Goal: Task Accomplishment & Management: Use online tool/utility

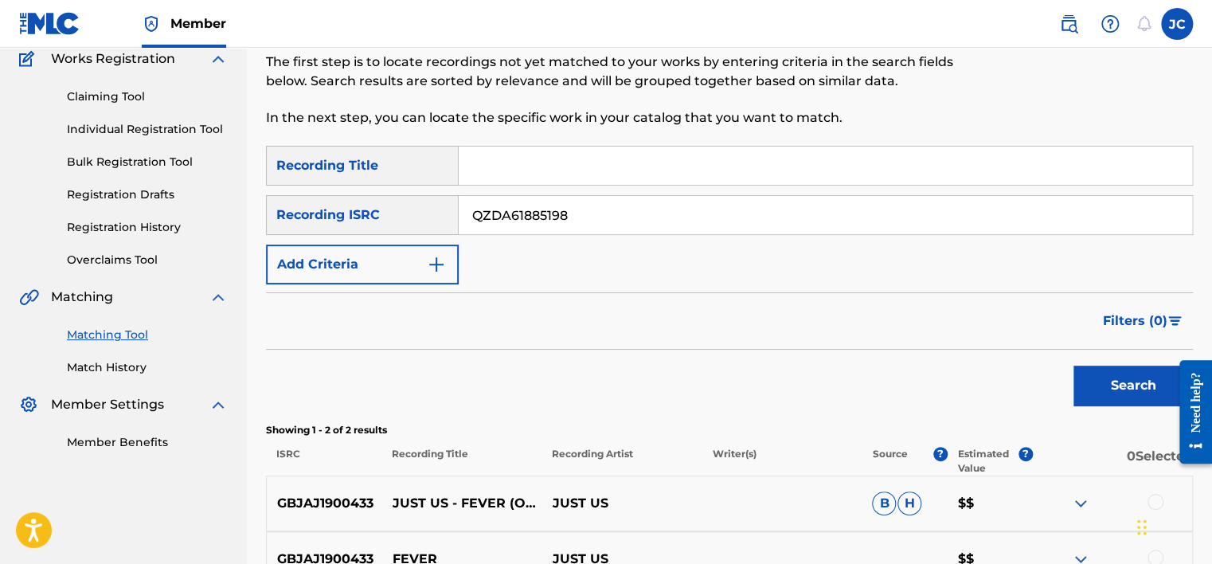
type input "QZDA61885198"
click at [1074, 366] on button "Search" at bounding box center [1133, 386] width 119 height 40
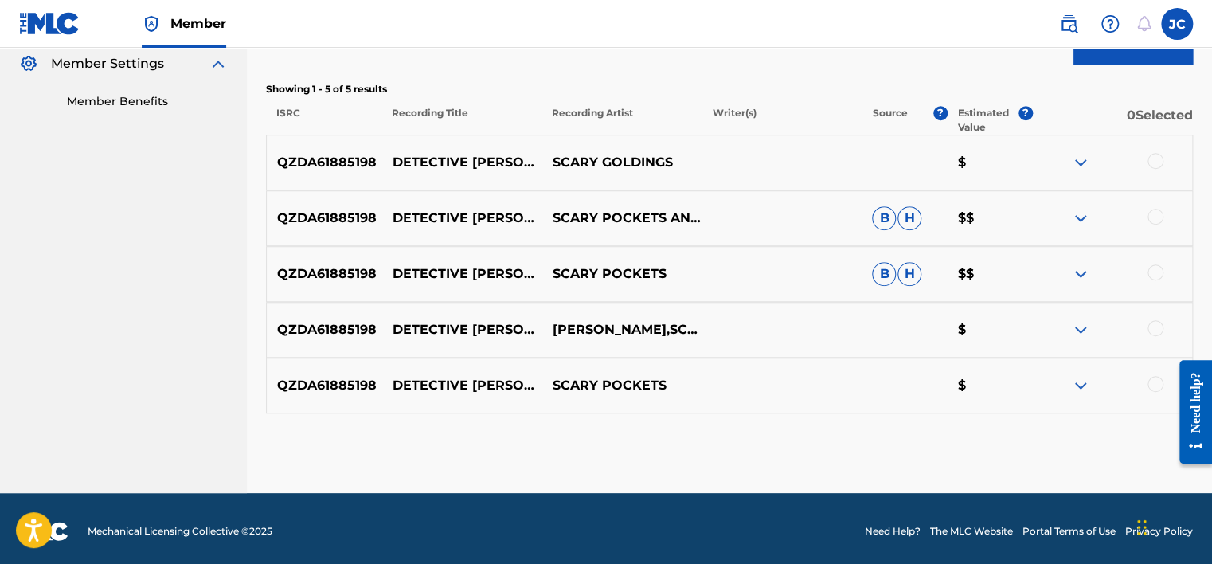
scroll to position [484, 0]
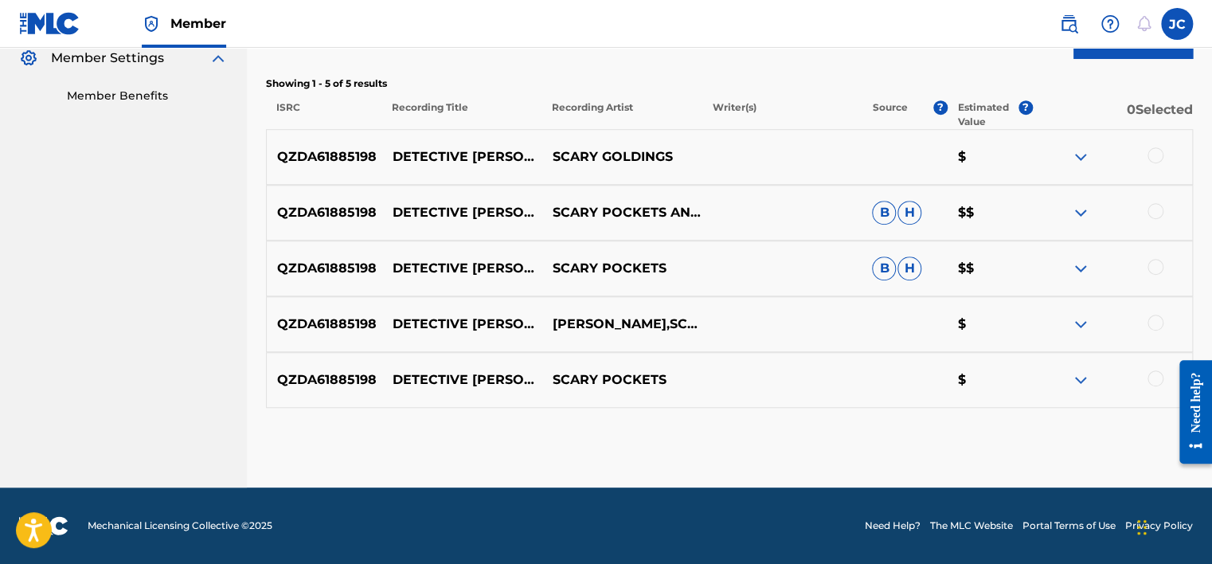
click at [1153, 378] on div at bounding box center [1156, 378] width 16 height 16
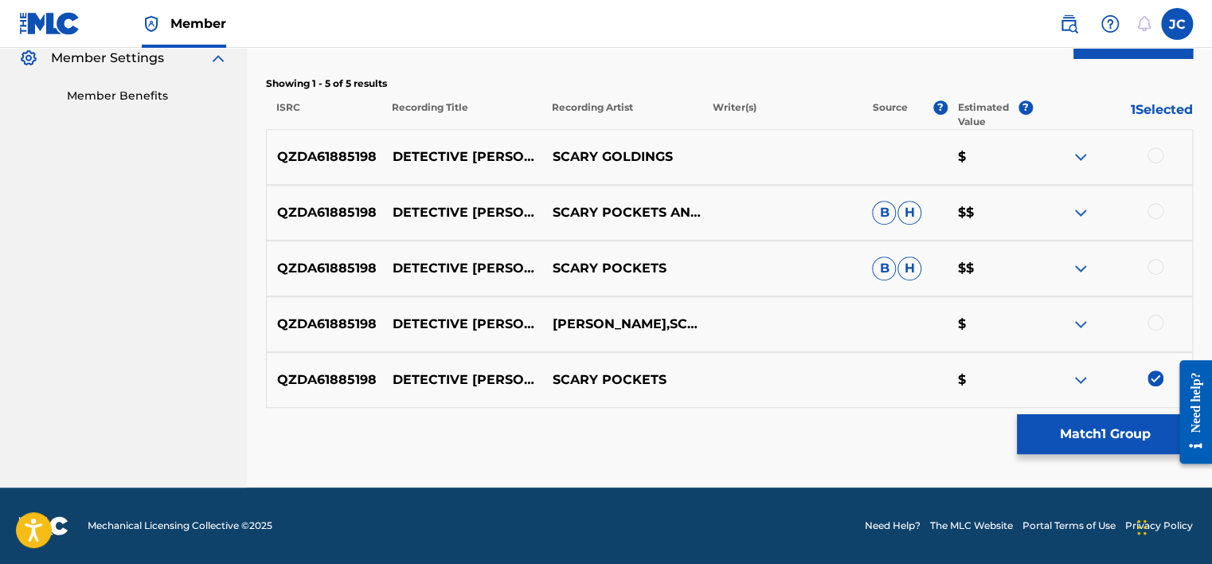
click at [1151, 325] on div at bounding box center [1156, 323] width 16 height 16
click at [1156, 271] on div at bounding box center [1156, 267] width 16 height 16
click at [1156, 211] on div at bounding box center [1156, 211] width 16 height 16
click at [1159, 160] on div at bounding box center [1156, 155] width 16 height 16
click at [1054, 449] on button "Match 5 Groups" at bounding box center [1105, 434] width 176 height 40
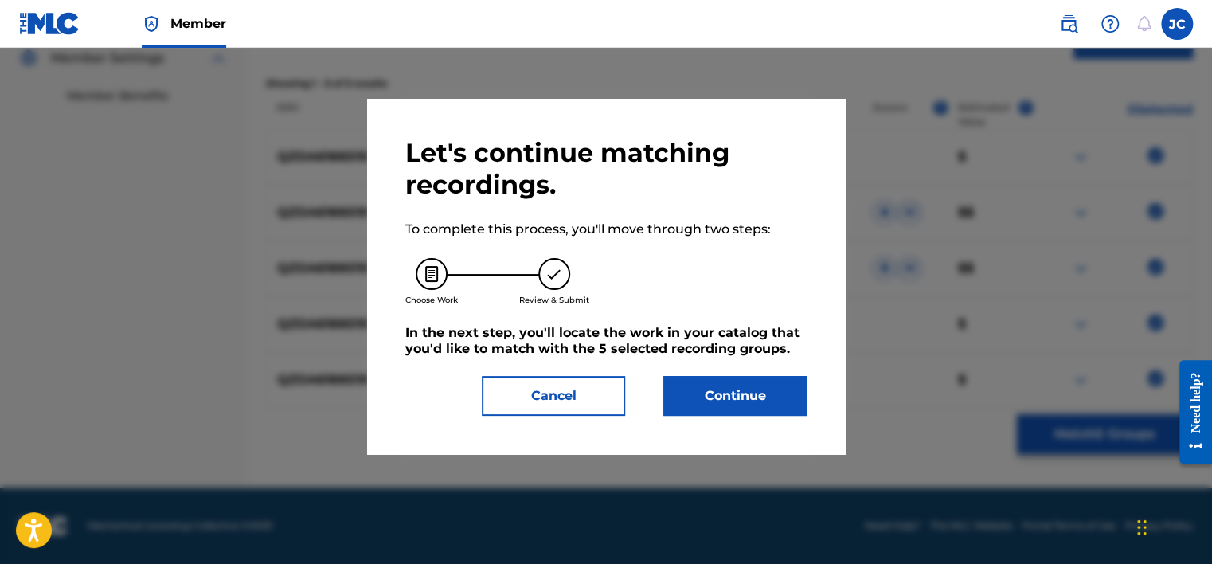
click at [735, 392] on button "Continue" at bounding box center [734, 396] width 143 height 40
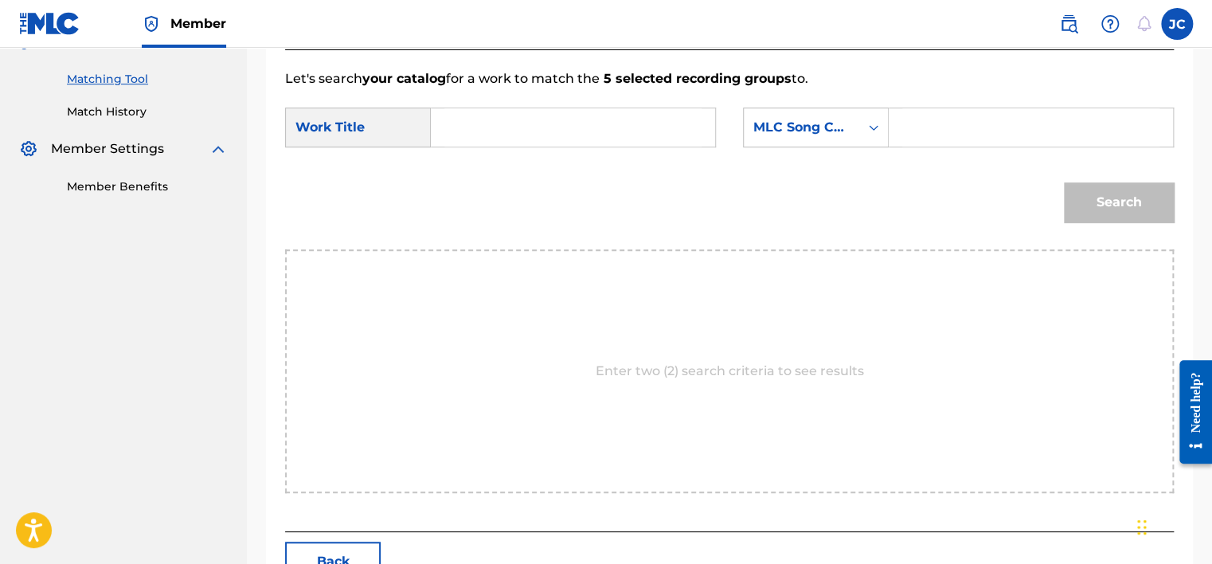
scroll to position [396, 0]
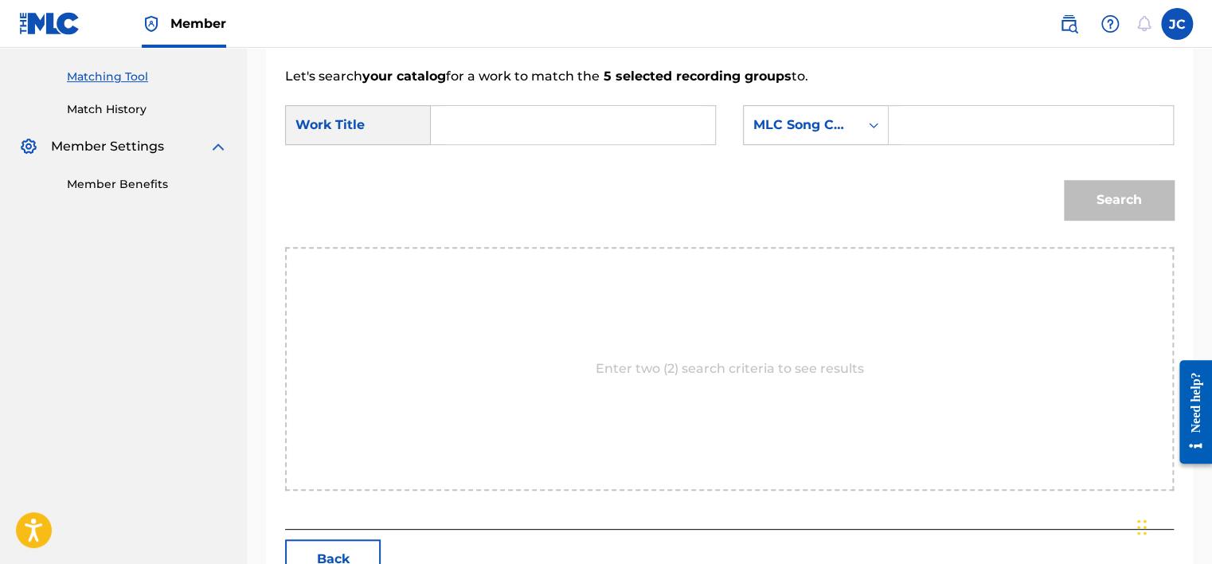
click at [517, 119] on input "Search Form" at bounding box center [572, 125] width 257 height 38
type input "V"
paste input "Detective [PERSON_NAME]"
type input "Detective [PERSON_NAME]"
click at [846, 131] on div "MLC Song Code" at bounding box center [801, 124] width 96 height 19
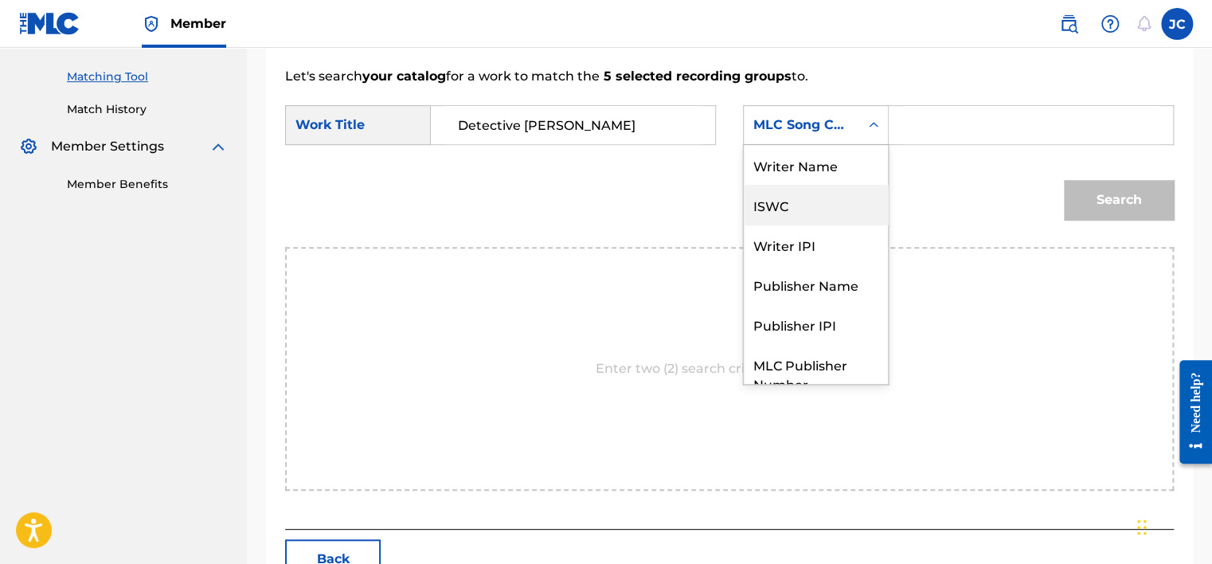
scroll to position [0, 0]
click at [836, 164] on div "Writer Name" at bounding box center [816, 165] width 144 height 40
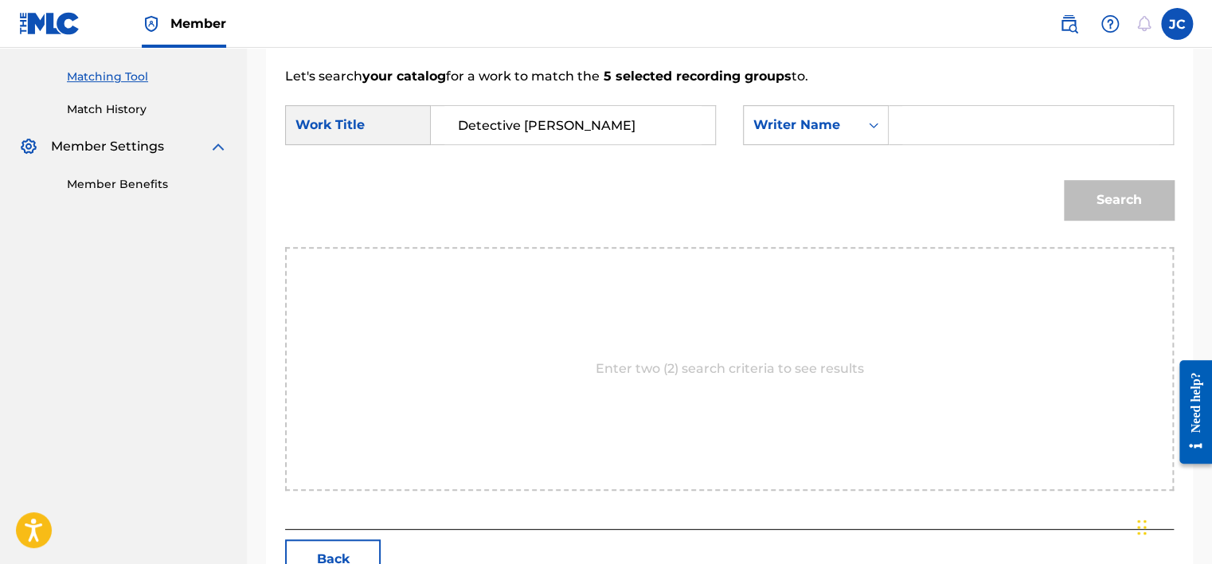
click at [907, 121] on input "Search Form" at bounding box center [1030, 125] width 257 height 38
type input "GOLDINGS"
click at [1070, 192] on button "Search" at bounding box center [1119, 200] width 110 height 40
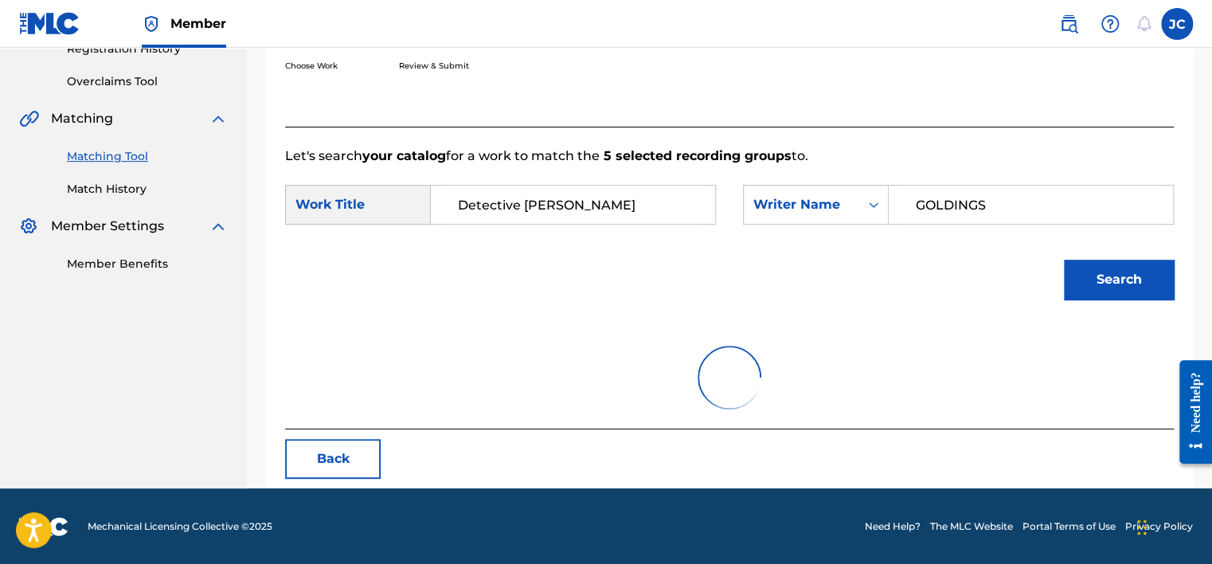
scroll to position [396, 0]
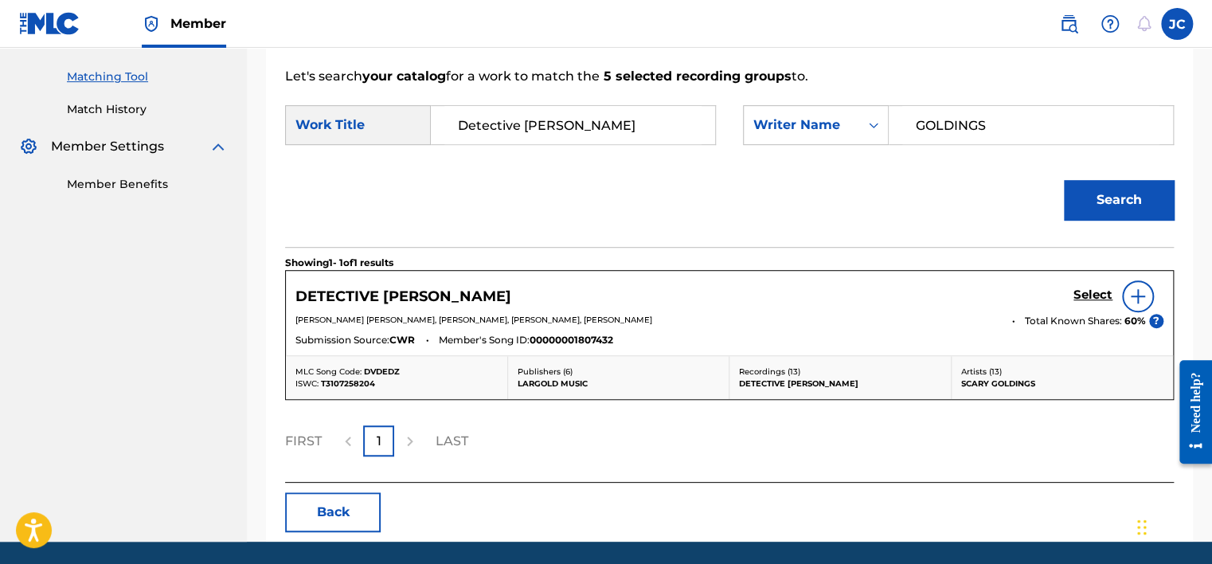
click at [1093, 293] on h5 "Select" at bounding box center [1093, 295] width 39 height 15
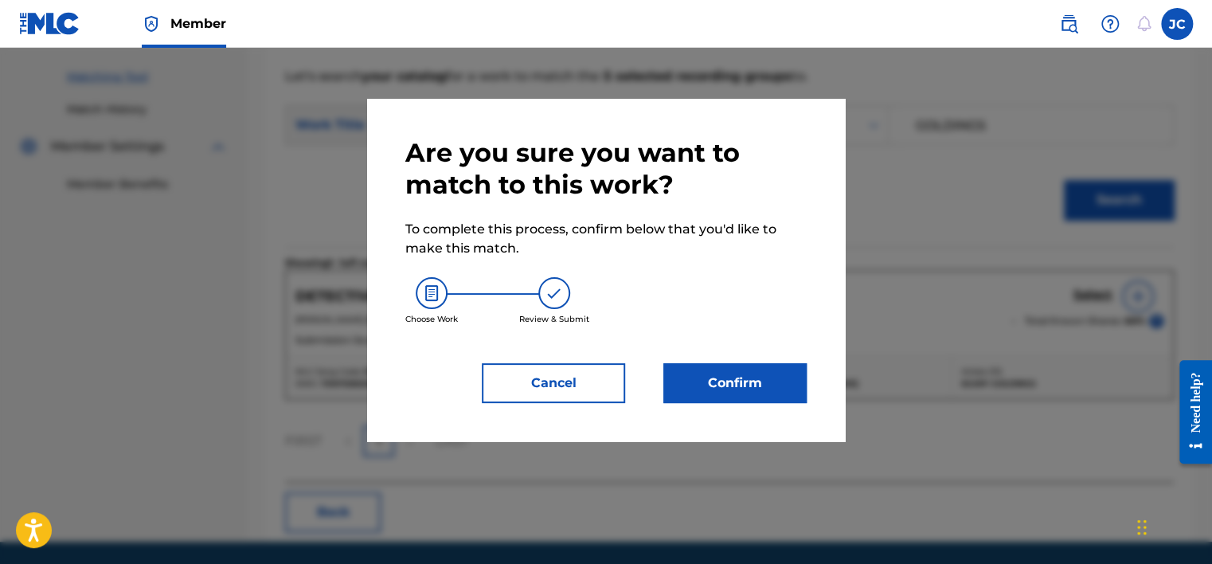
click at [772, 363] on button "Confirm" at bounding box center [734, 383] width 143 height 40
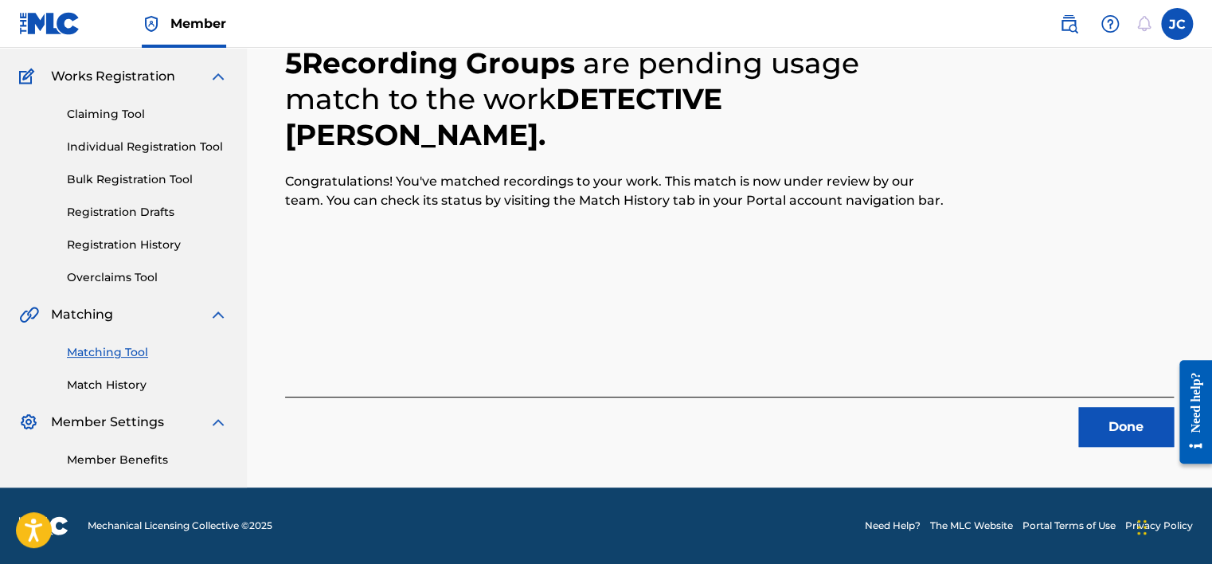
scroll to position [120, 0]
click at [1096, 427] on button "Done" at bounding box center [1126, 427] width 96 height 40
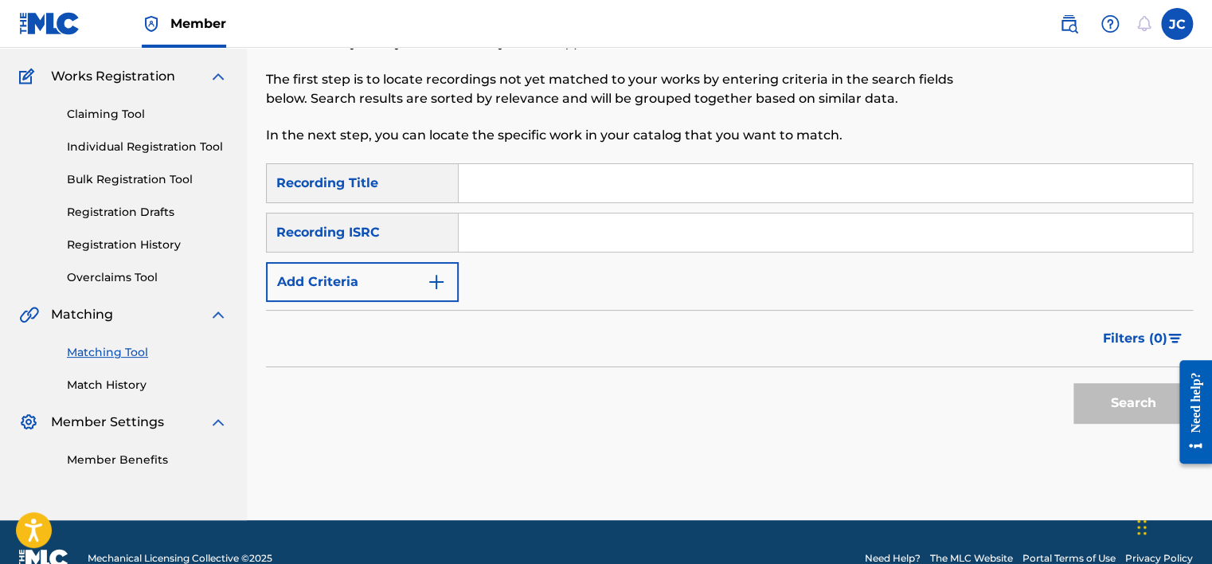
click at [540, 242] on input "Search Form" at bounding box center [826, 232] width 734 height 38
paste input "USRH11603513"
type input "USRH11603513"
click at [1074, 383] on button "Search" at bounding box center [1133, 403] width 119 height 40
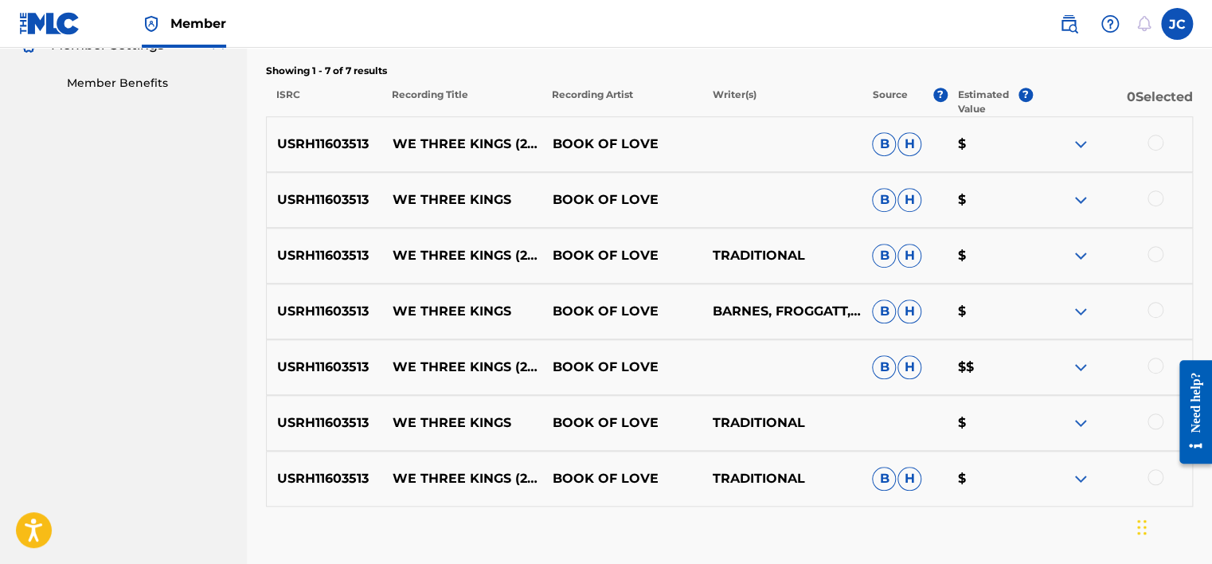
scroll to position [596, 0]
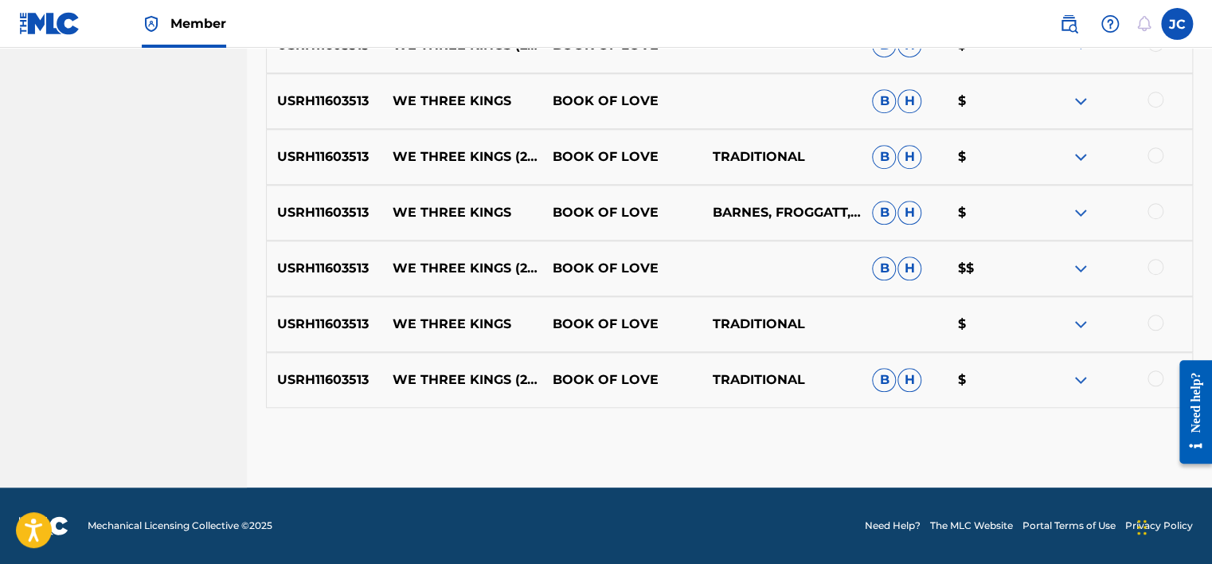
click at [1149, 382] on div at bounding box center [1156, 378] width 16 height 16
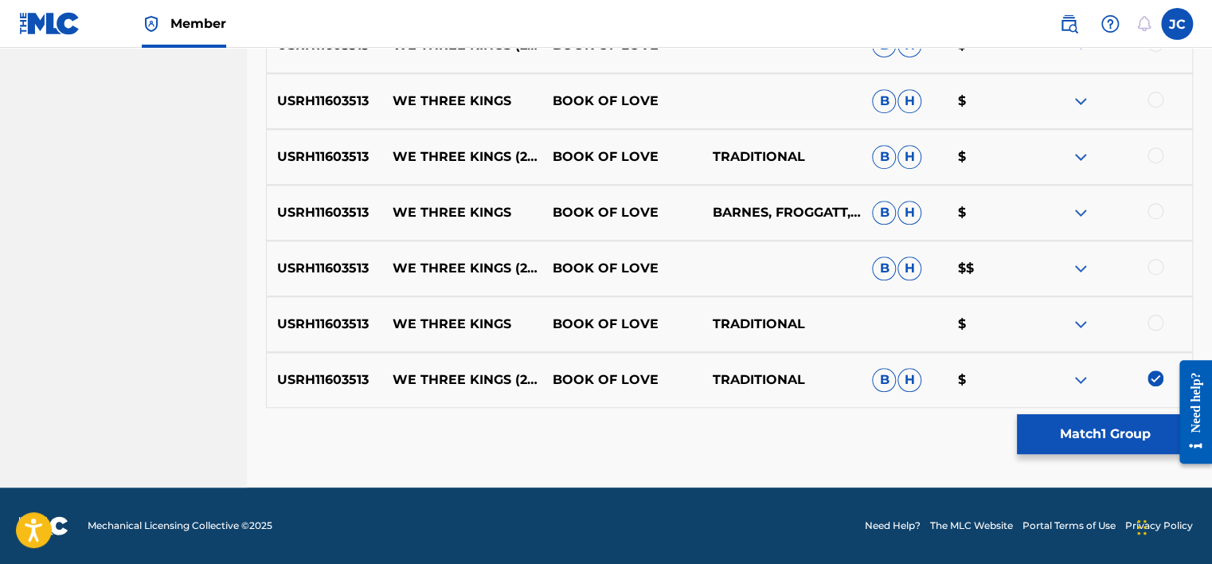
click at [1155, 323] on div at bounding box center [1156, 323] width 16 height 16
click at [1157, 264] on div at bounding box center [1156, 267] width 16 height 16
click at [1153, 201] on div "USRH11603513 WE THREE KINGS BOOK OF LOVE BARNES, FROGGATT, TRADITIONAL B H $" at bounding box center [729, 213] width 927 height 56
click at [1153, 205] on div at bounding box center [1156, 211] width 16 height 16
click at [1153, 151] on div at bounding box center [1156, 155] width 16 height 16
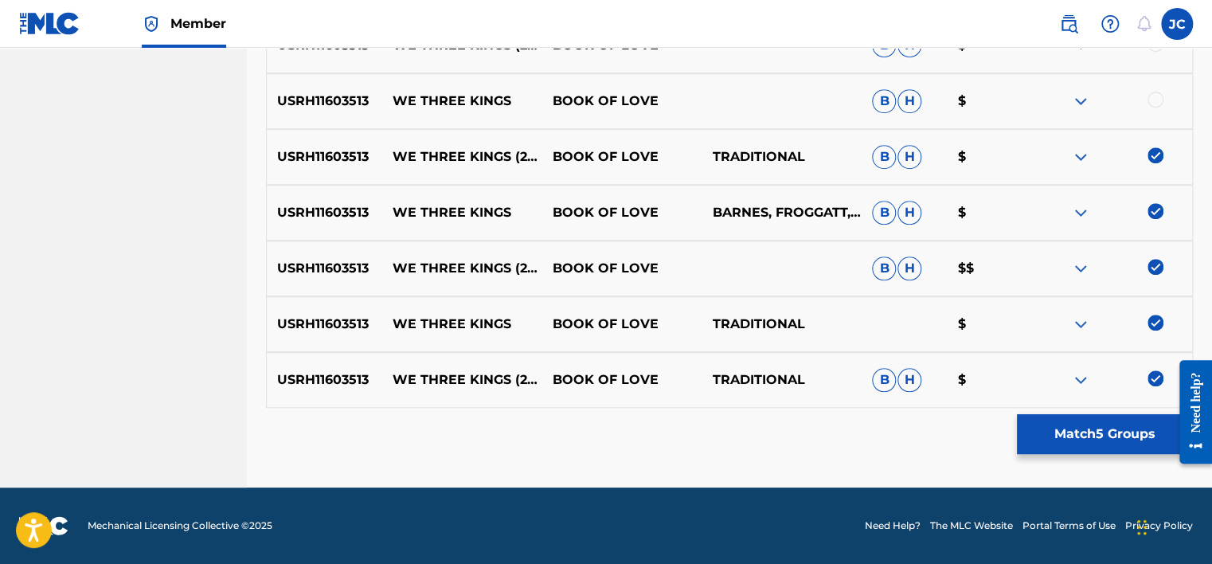
click at [1153, 100] on div at bounding box center [1156, 100] width 16 height 16
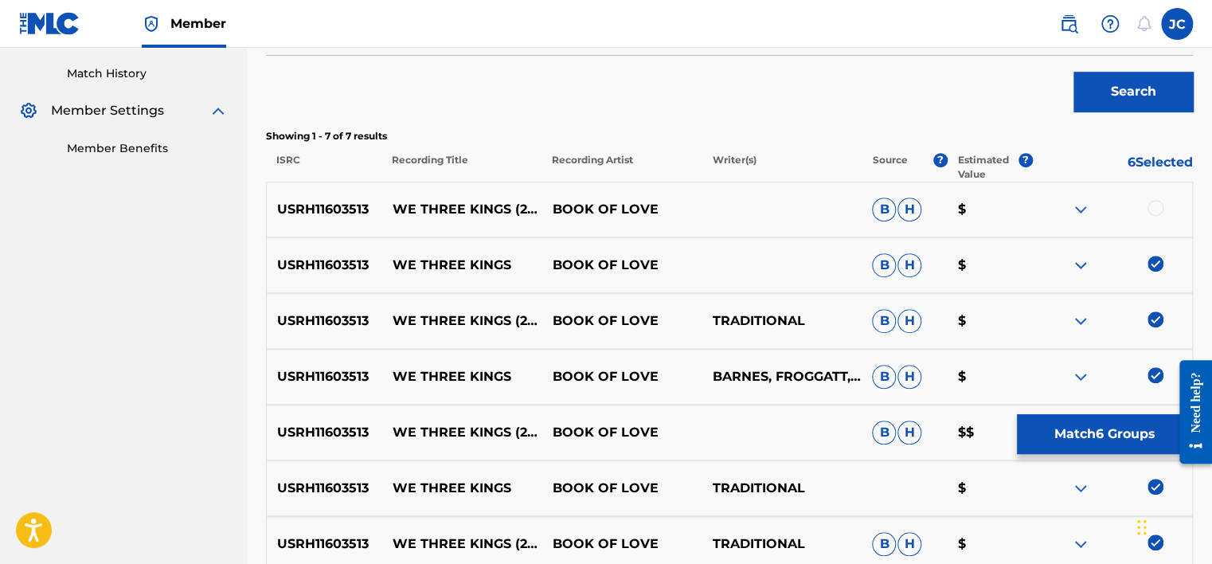
scroll to position [438, 0]
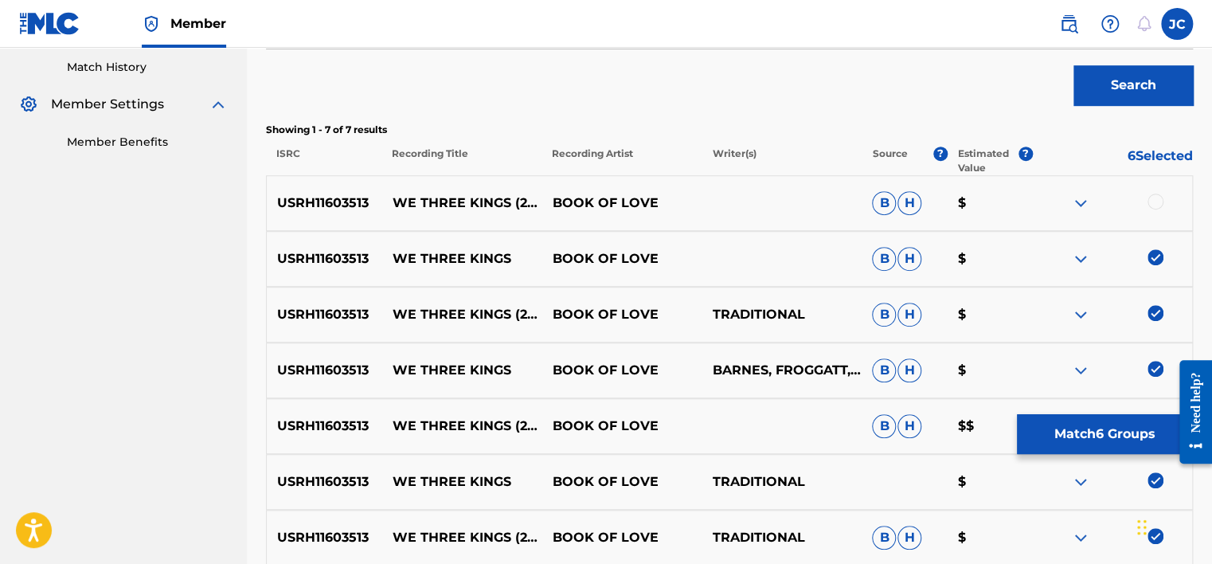
click at [1158, 201] on div at bounding box center [1156, 202] width 16 height 16
click at [1105, 430] on button "Match 7 Groups" at bounding box center [1105, 434] width 176 height 40
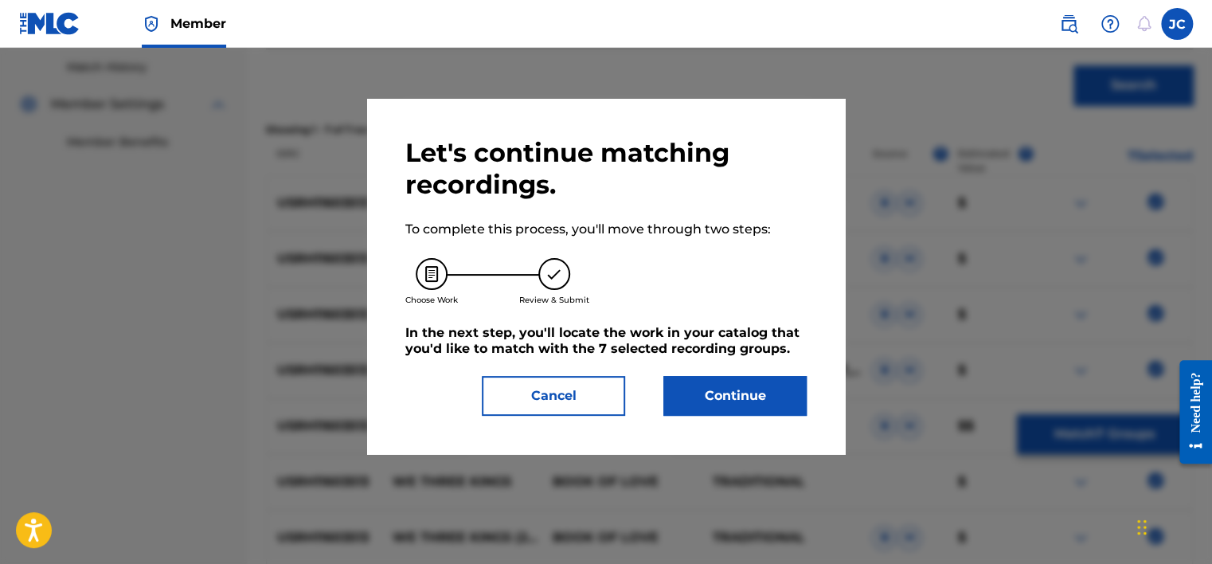
click at [718, 389] on button "Continue" at bounding box center [734, 396] width 143 height 40
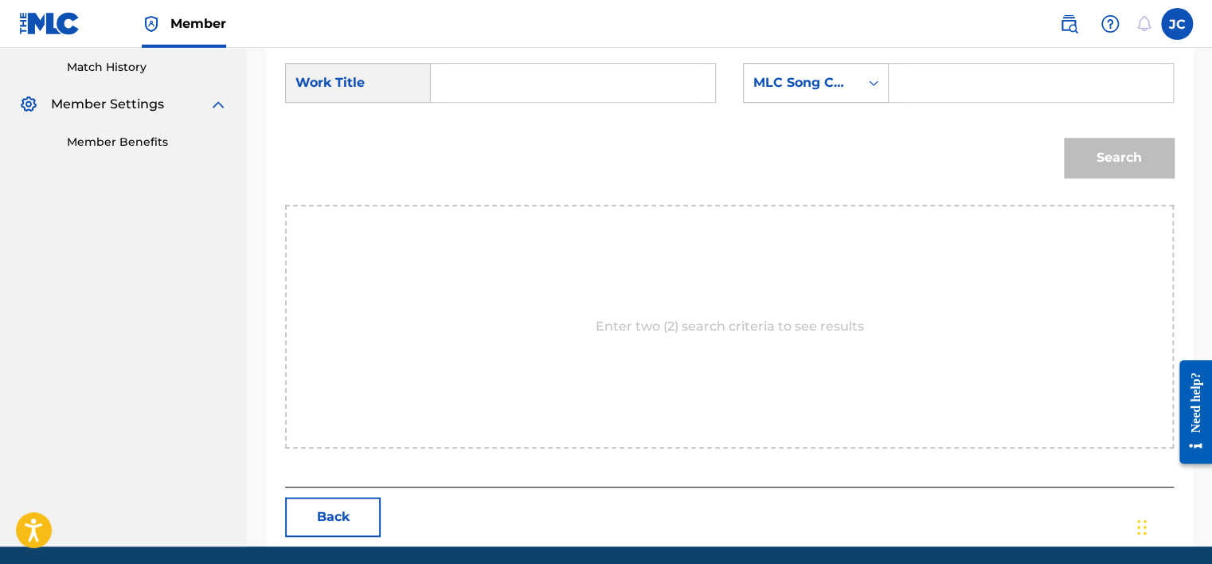
click at [842, 68] on div "MLC Song Code" at bounding box center [801, 83] width 115 height 30
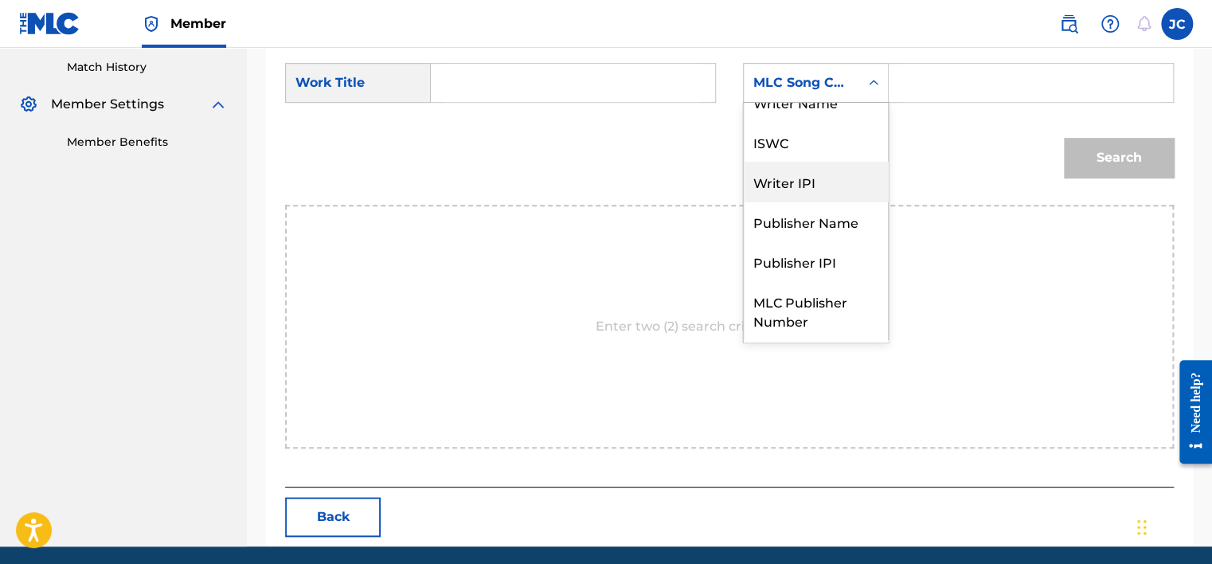
scroll to position [0, 0]
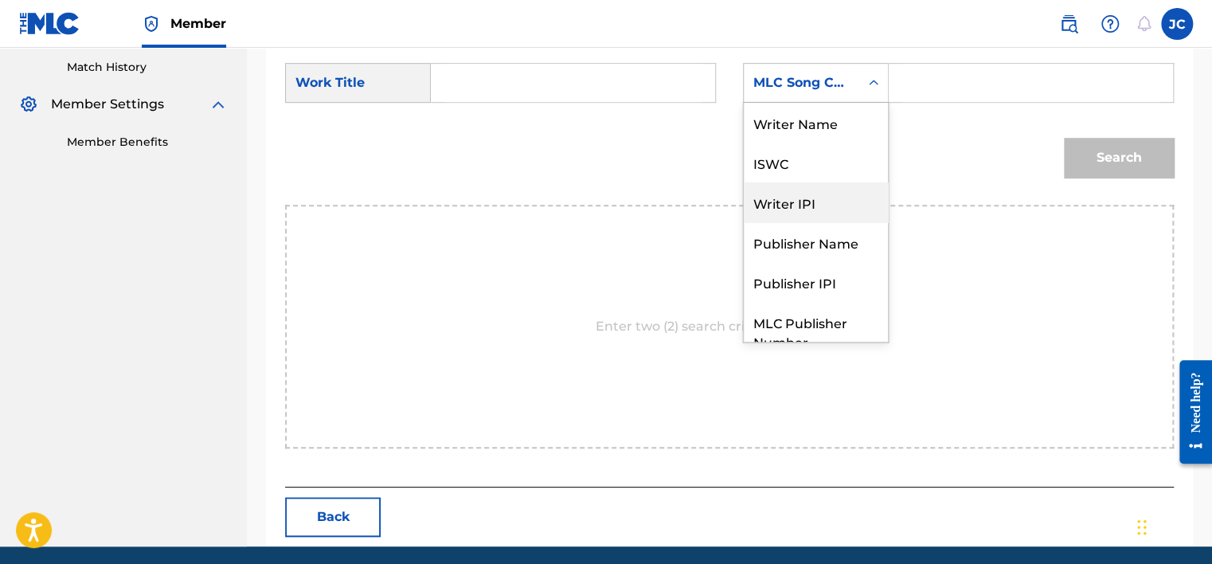
click at [835, 122] on div "Writer Name" at bounding box center [816, 123] width 144 height 40
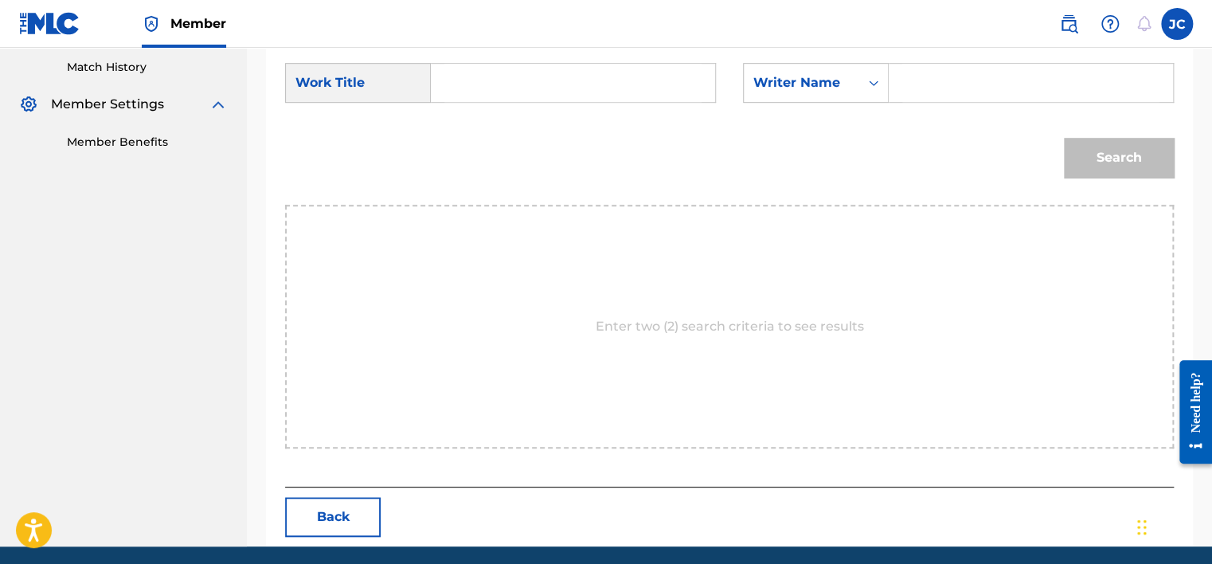
click at [523, 79] on input "Search Form" at bounding box center [572, 83] width 257 height 38
paste input "We Three Kings"
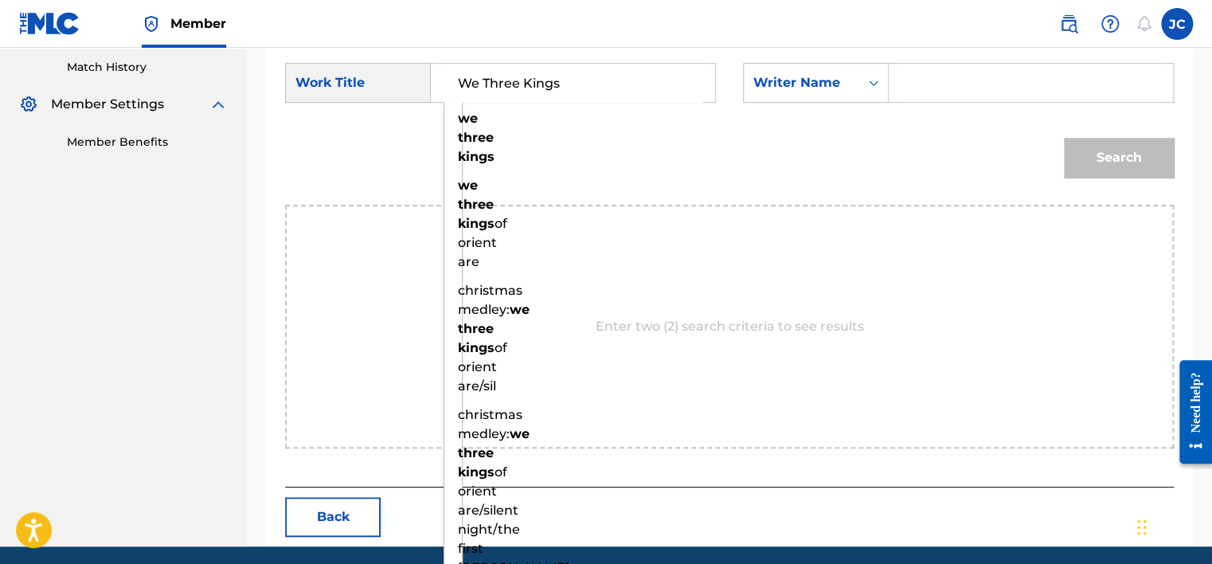
type input "We Three Kings"
click at [922, 86] on input "Search Form" at bounding box center [1030, 83] width 257 height 38
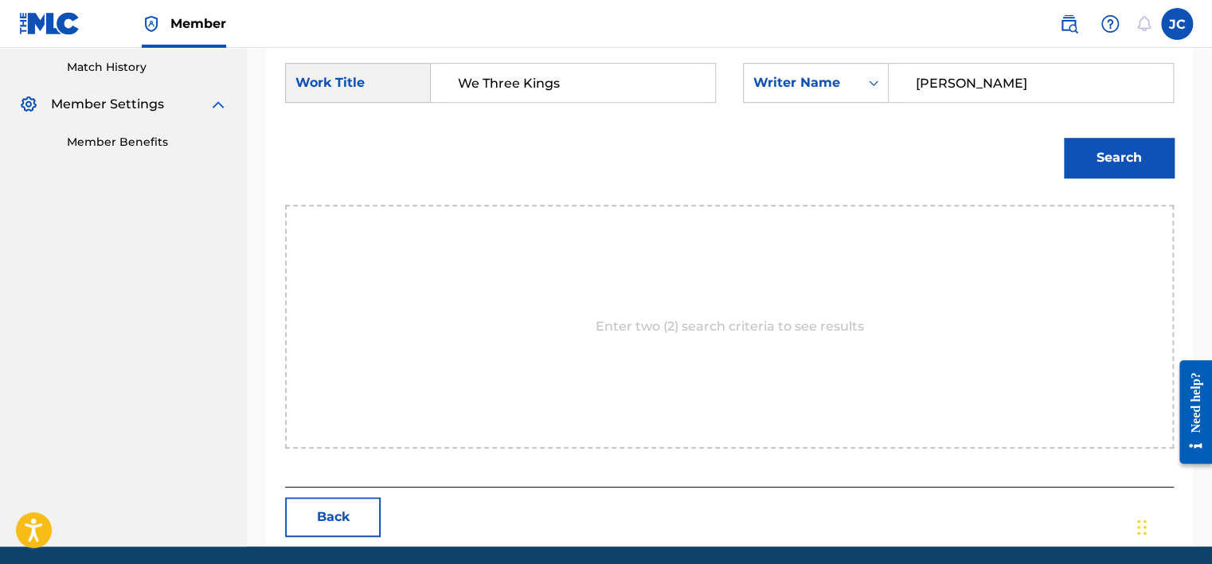
click at [1064, 138] on button "Search" at bounding box center [1119, 158] width 110 height 40
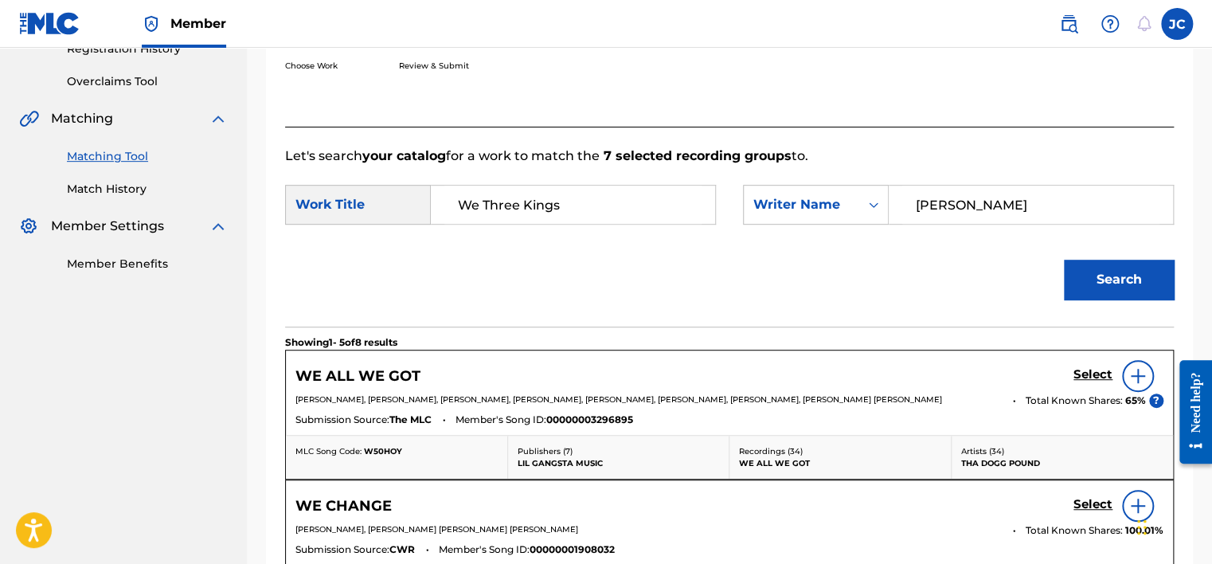
scroll to position [438, 0]
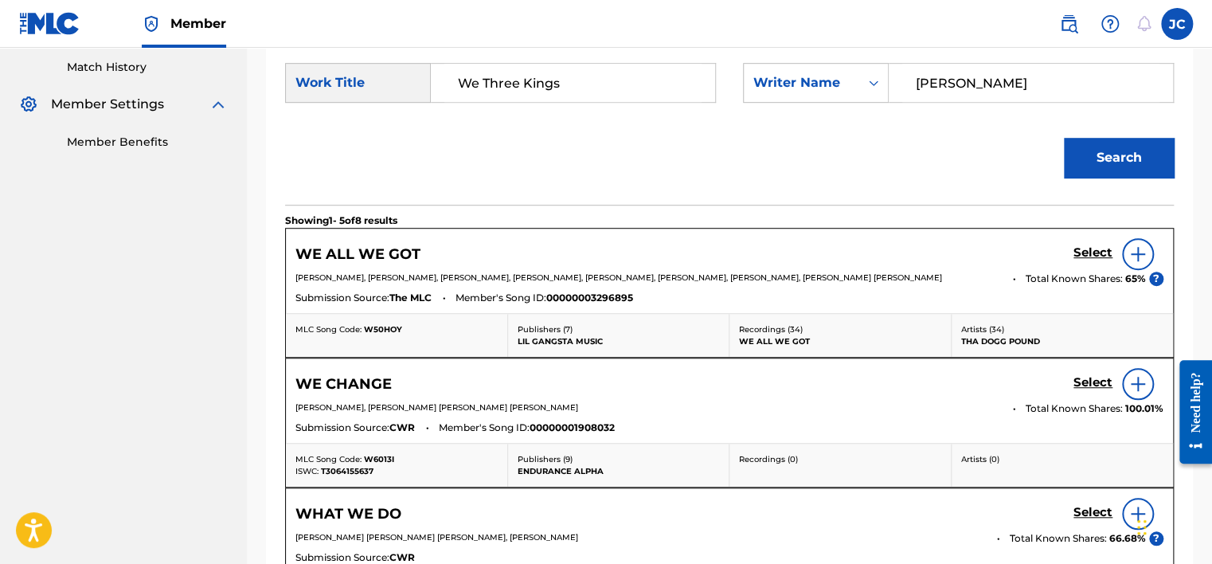
click at [989, 83] on input "[PERSON_NAME]" at bounding box center [1030, 83] width 257 height 38
type input "FROGGAT"
click at [1064, 138] on button "Search" at bounding box center [1119, 158] width 110 height 40
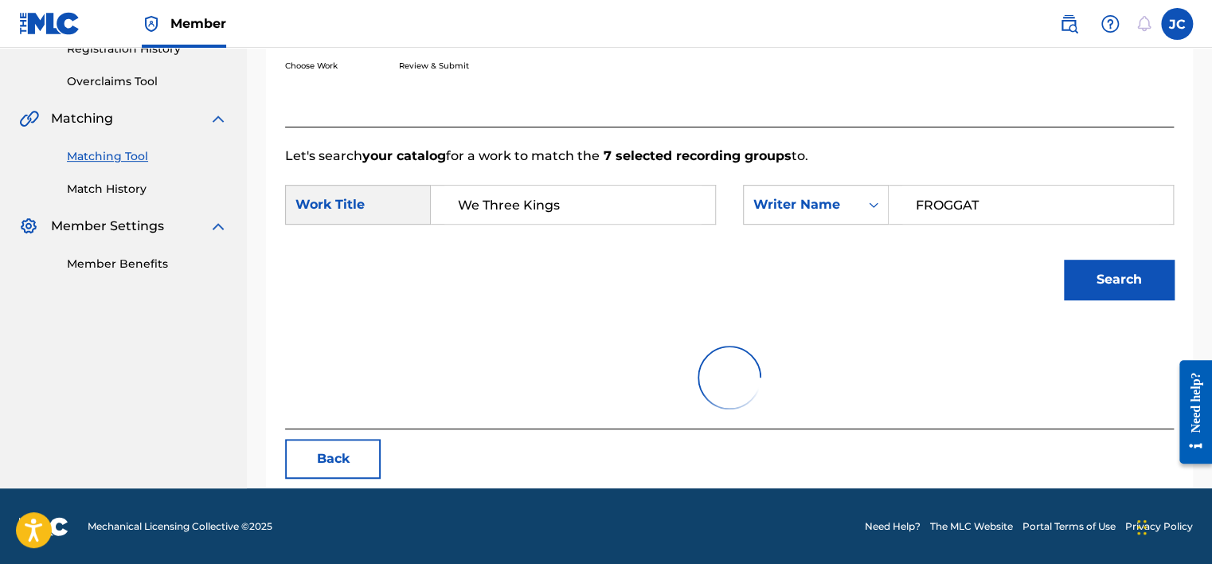
scroll to position [248, 0]
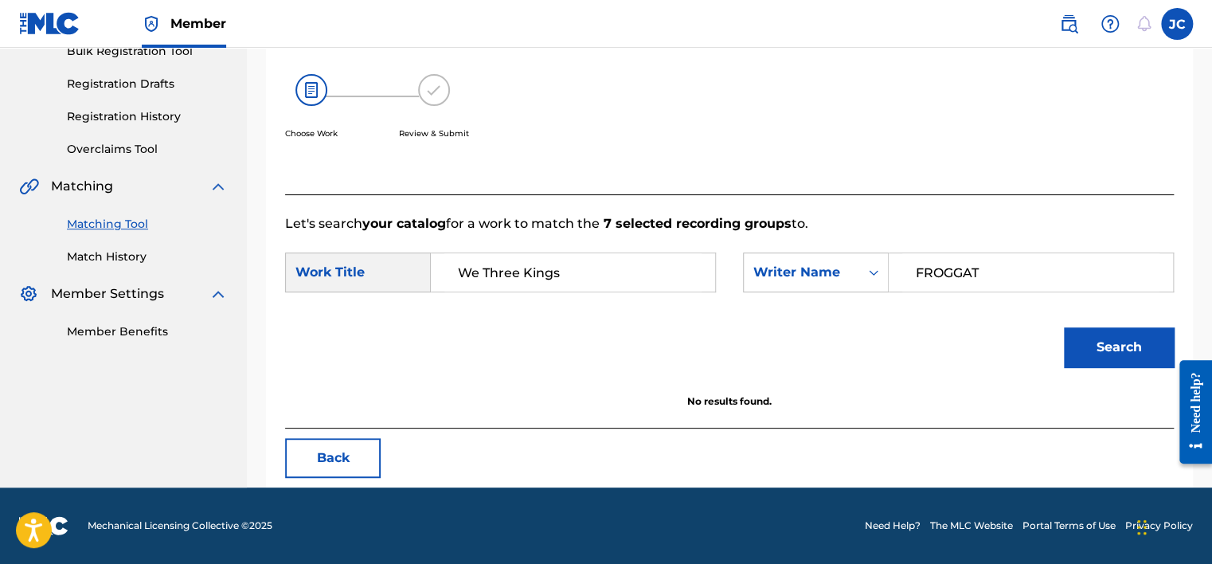
click at [354, 449] on button "Back" at bounding box center [333, 458] width 96 height 40
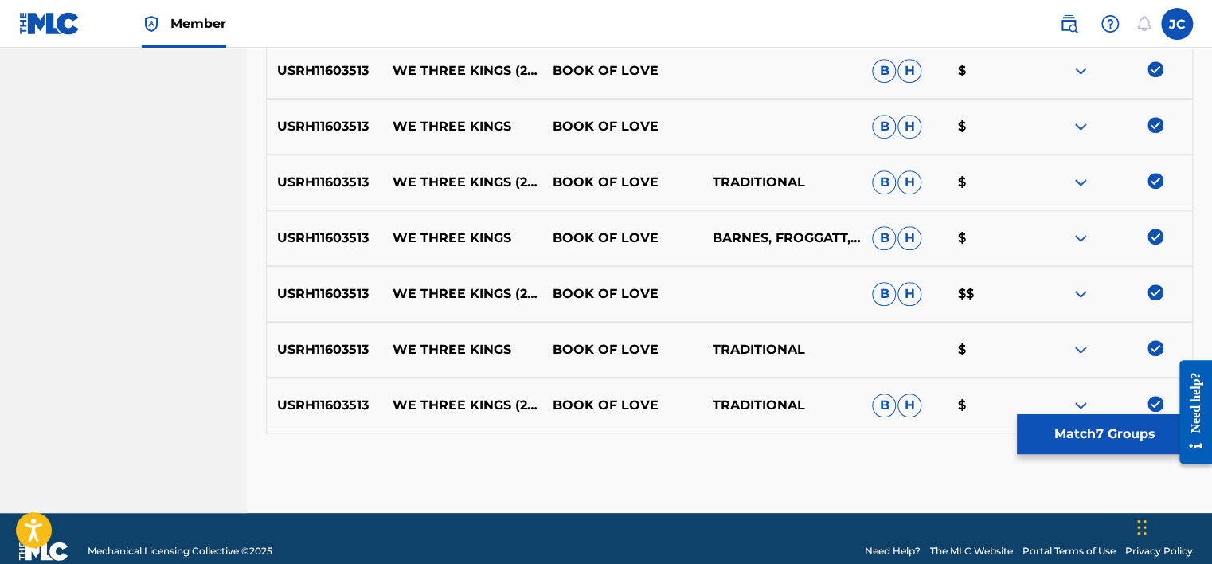
scroll to position [596, 0]
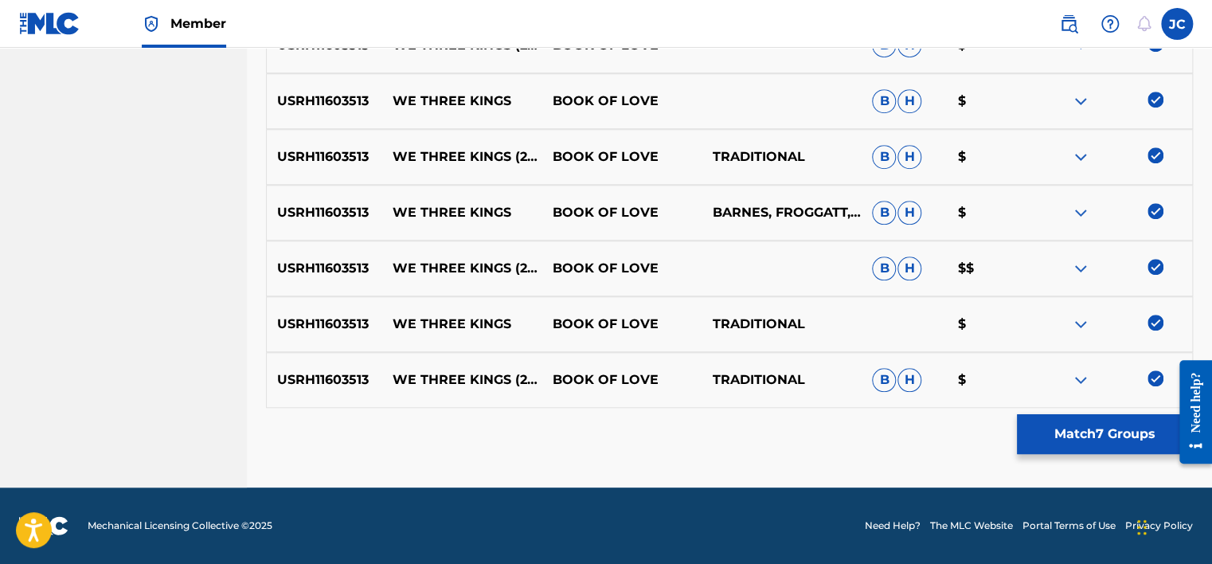
click at [1150, 374] on img at bounding box center [1156, 378] width 16 height 16
click at [1155, 317] on img at bounding box center [1156, 323] width 16 height 16
click at [1156, 272] on img at bounding box center [1156, 267] width 16 height 16
click at [1155, 210] on img at bounding box center [1156, 211] width 16 height 16
click at [1156, 151] on img at bounding box center [1156, 155] width 16 height 16
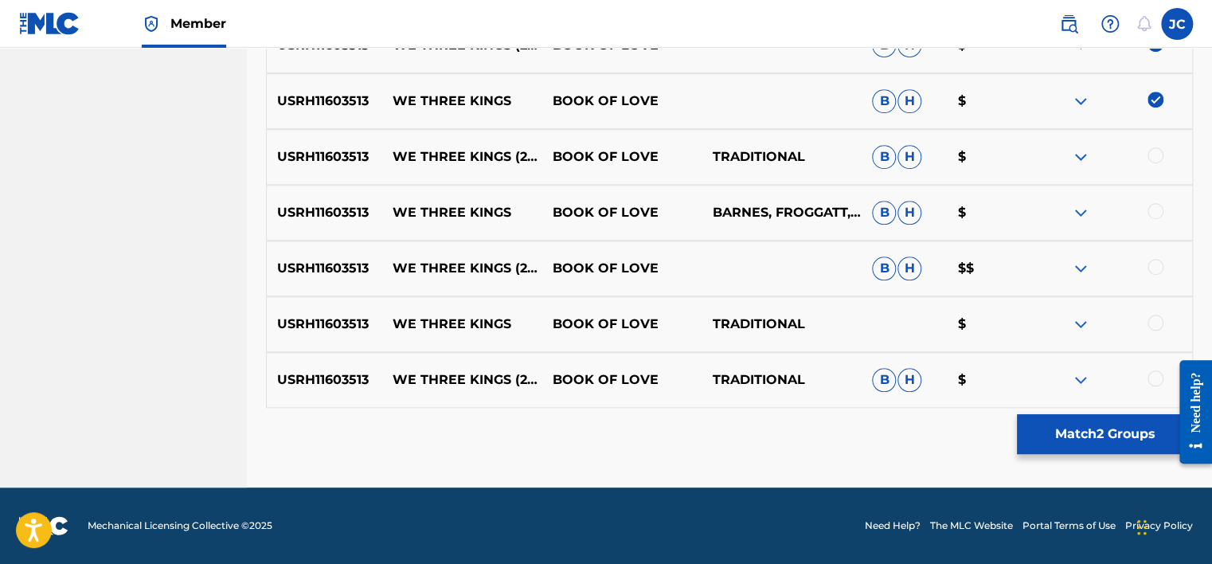
click at [1156, 102] on img at bounding box center [1156, 100] width 16 height 16
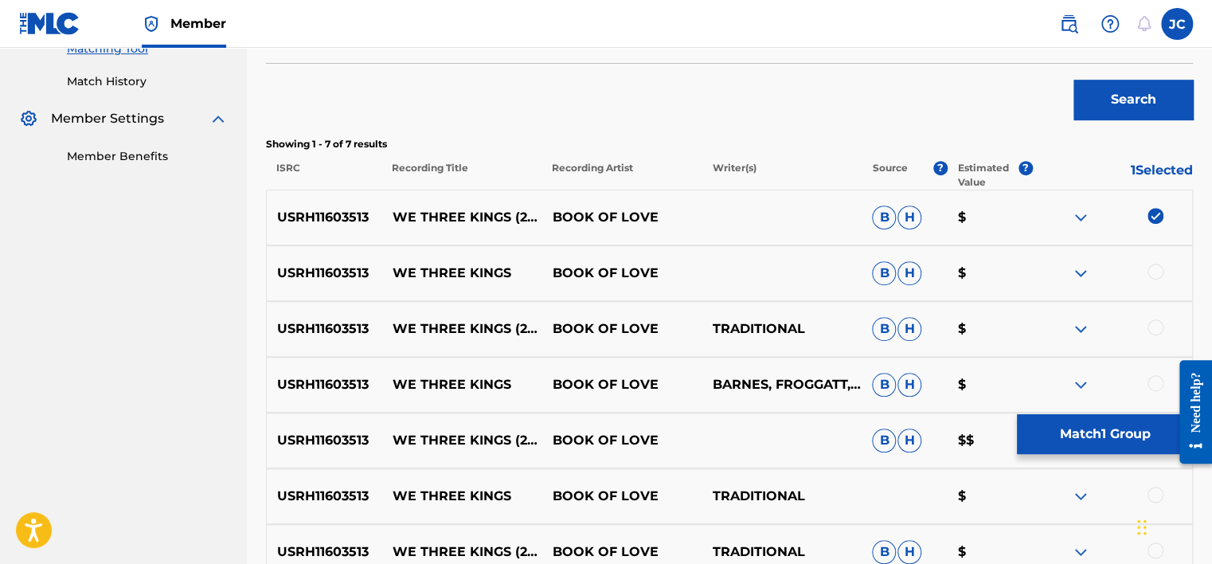
scroll to position [421, 0]
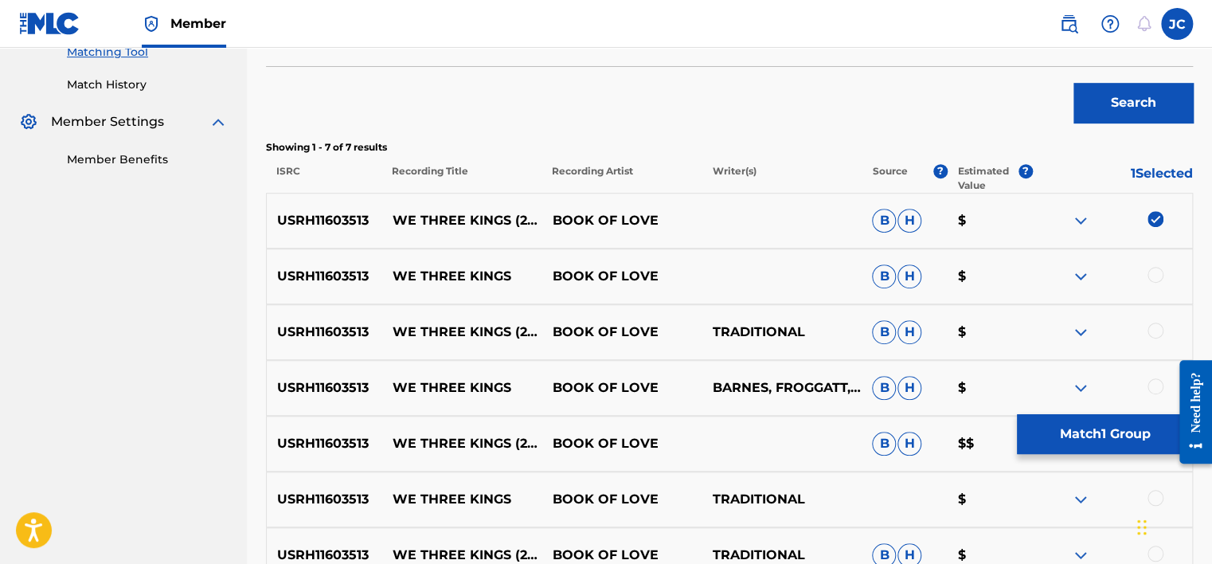
click at [1158, 217] on img at bounding box center [1156, 219] width 16 height 16
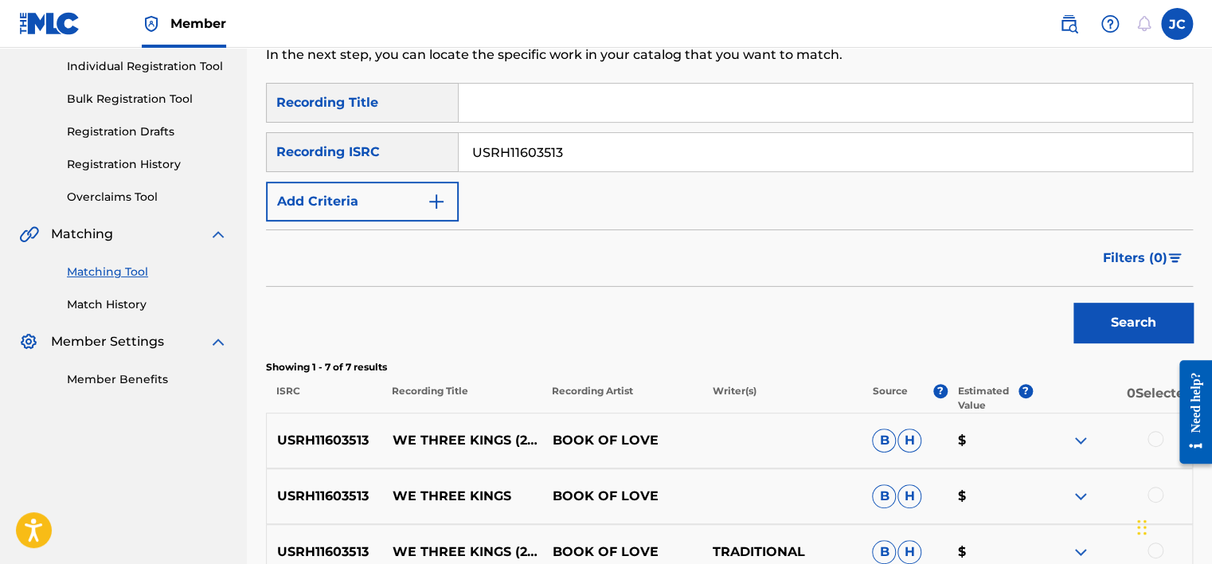
scroll to position [192, 0]
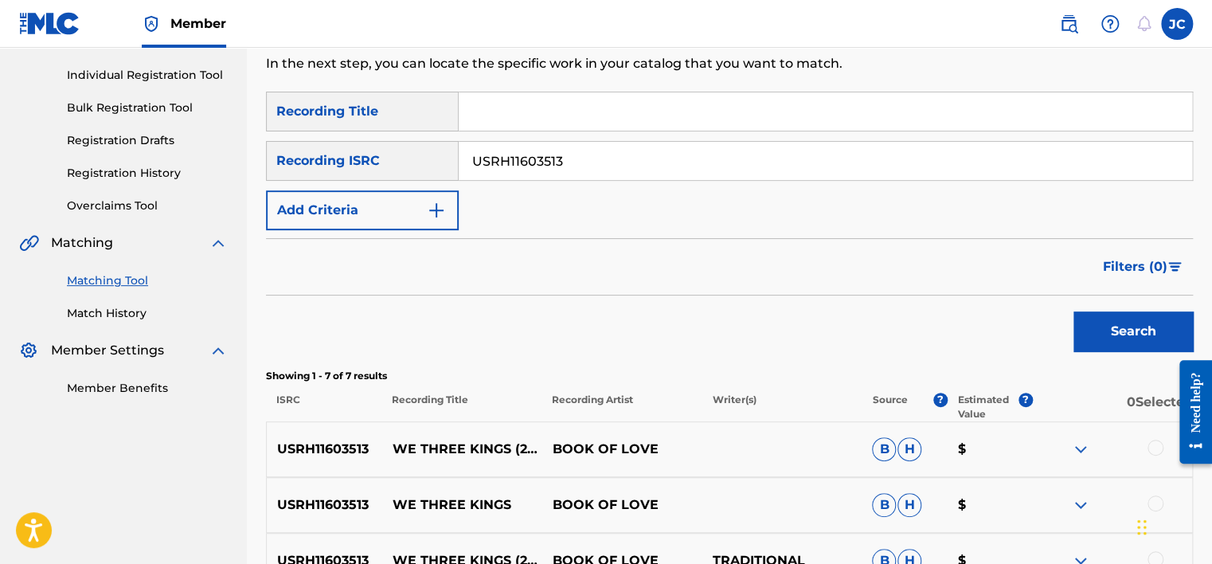
click at [717, 169] on input "USRH11603513" at bounding box center [826, 161] width 734 height 38
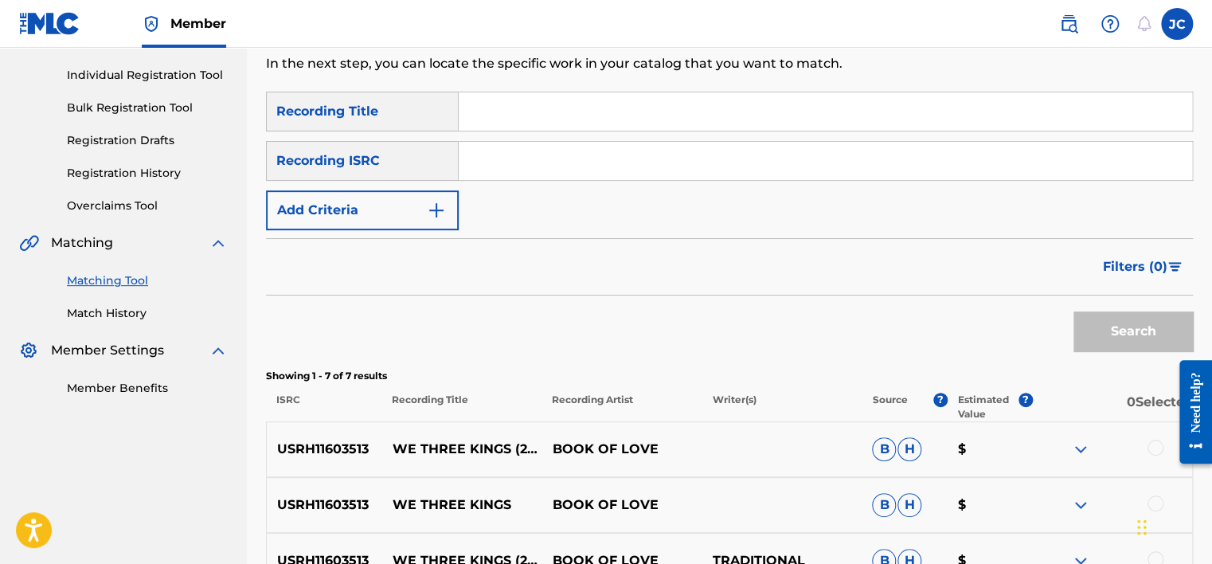
click at [570, 143] on input "Search Form" at bounding box center [826, 161] width 734 height 38
paste input "TCACH1539294"
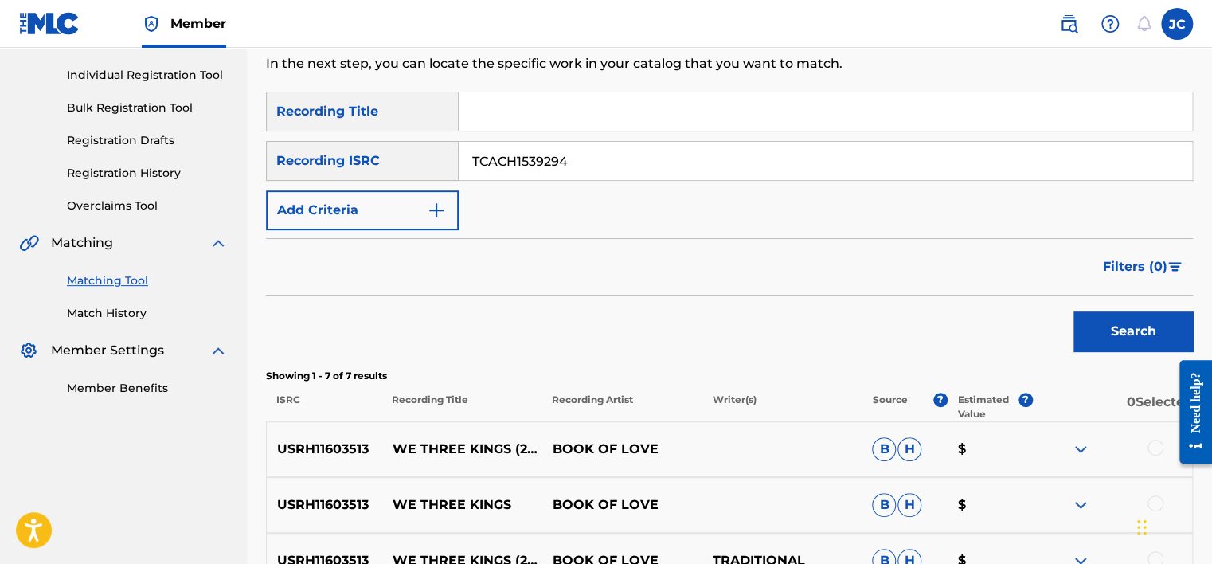
type input "TCACH1539294"
click at [1074, 311] on button "Search" at bounding box center [1133, 331] width 119 height 40
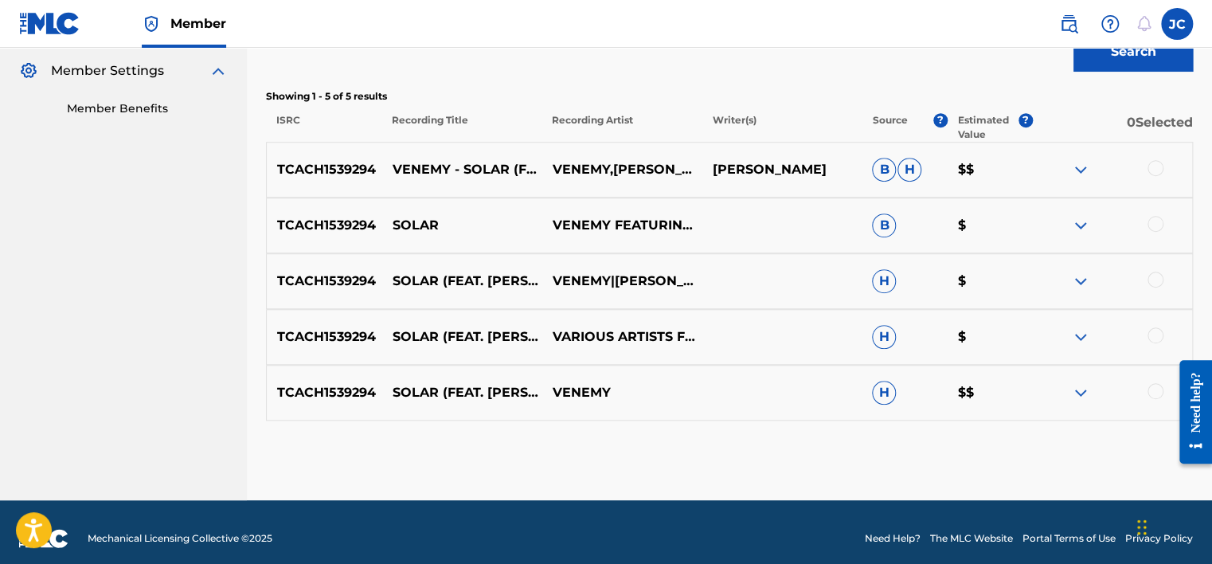
scroll to position [479, 0]
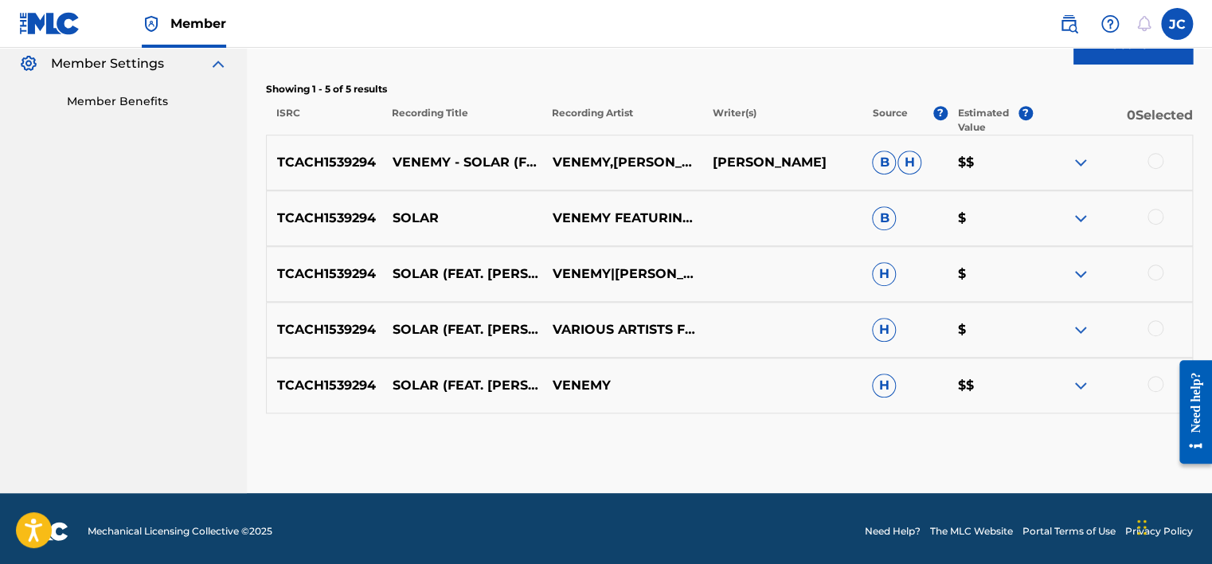
click at [1152, 382] on div at bounding box center [1156, 384] width 16 height 16
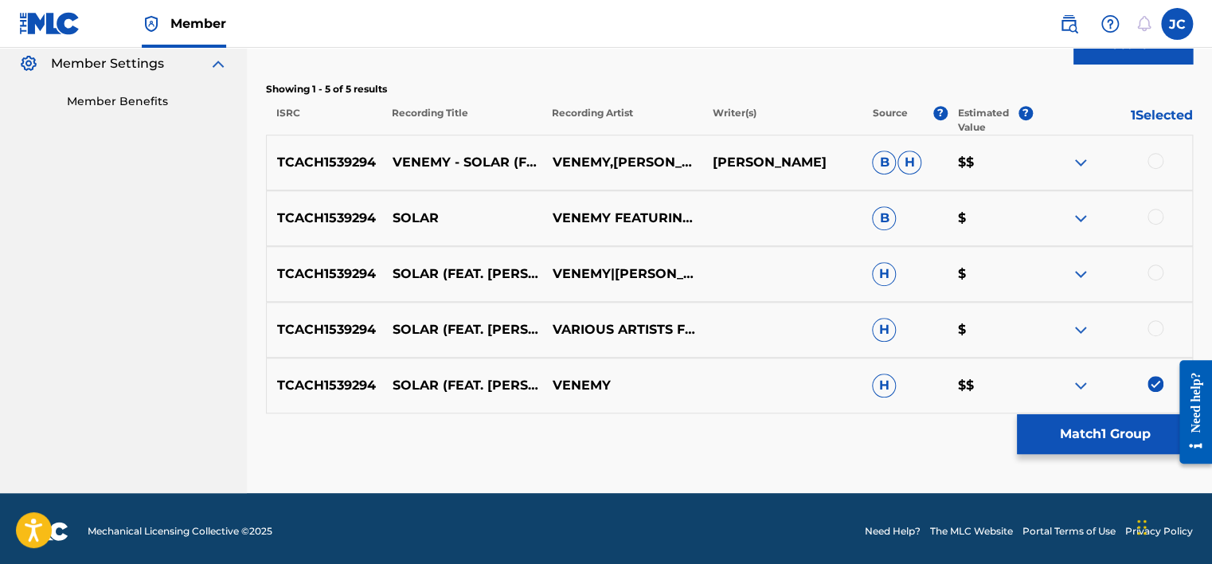
click at [1151, 328] on div at bounding box center [1156, 328] width 16 height 16
click at [1153, 264] on div at bounding box center [1156, 272] width 16 height 16
click at [1154, 214] on div at bounding box center [1156, 217] width 16 height 16
click at [1155, 156] on div at bounding box center [1156, 161] width 16 height 16
click at [1086, 434] on button "Match 5 Groups" at bounding box center [1105, 434] width 176 height 40
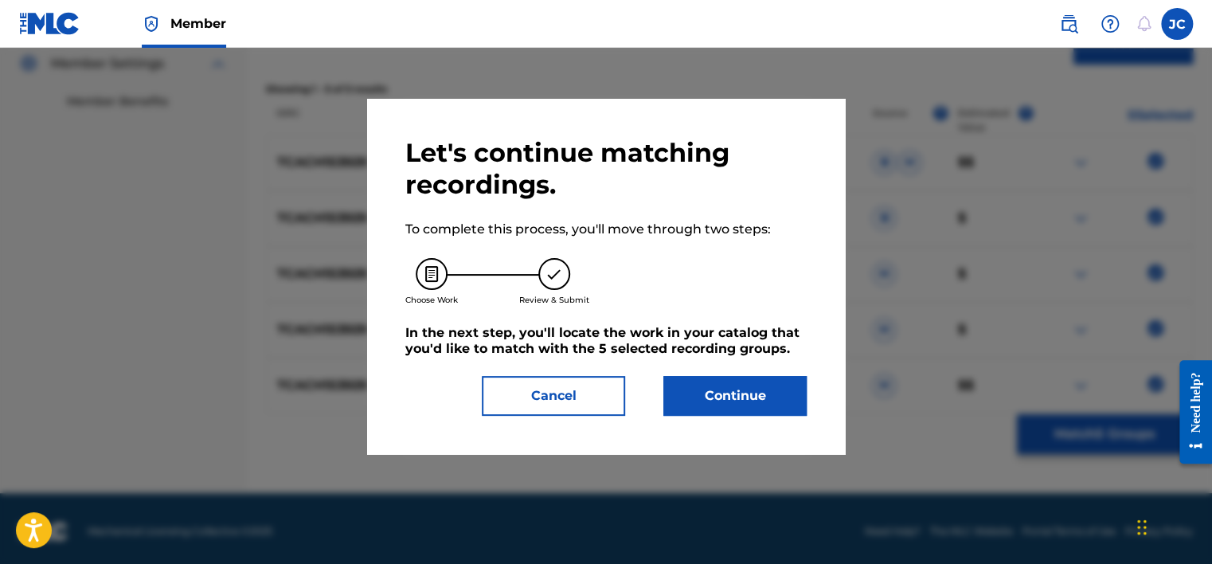
click at [745, 397] on button "Continue" at bounding box center [734, 396] width 143 height 40
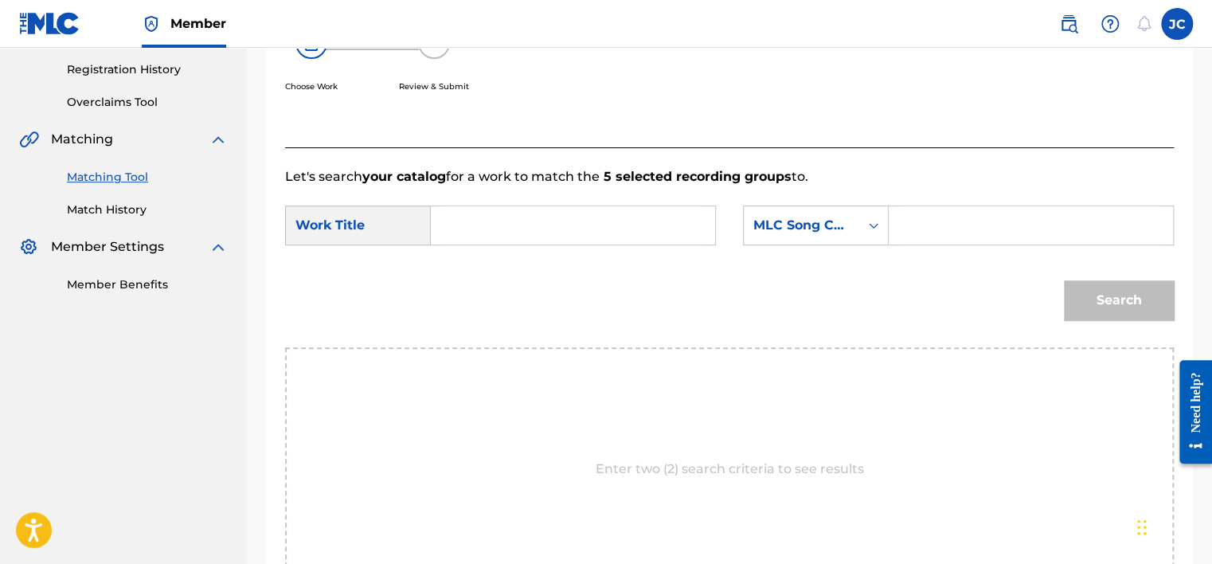
scroll to position [291, 0]
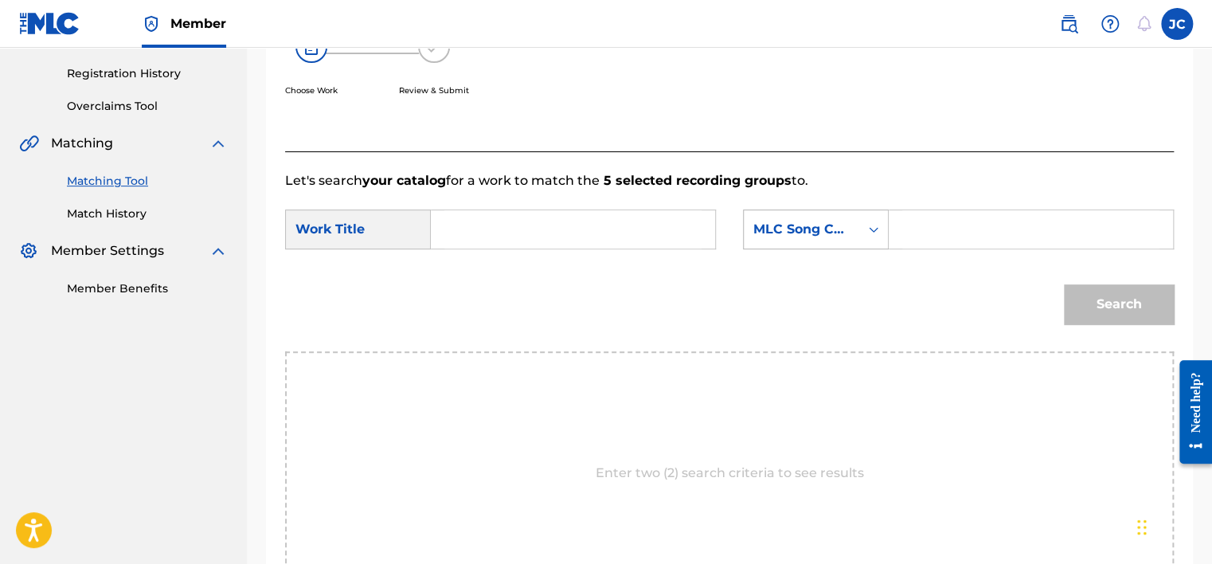
click at [871, 224] on icon "Search Form" at bounding box center [874, 229] width 16 height 16
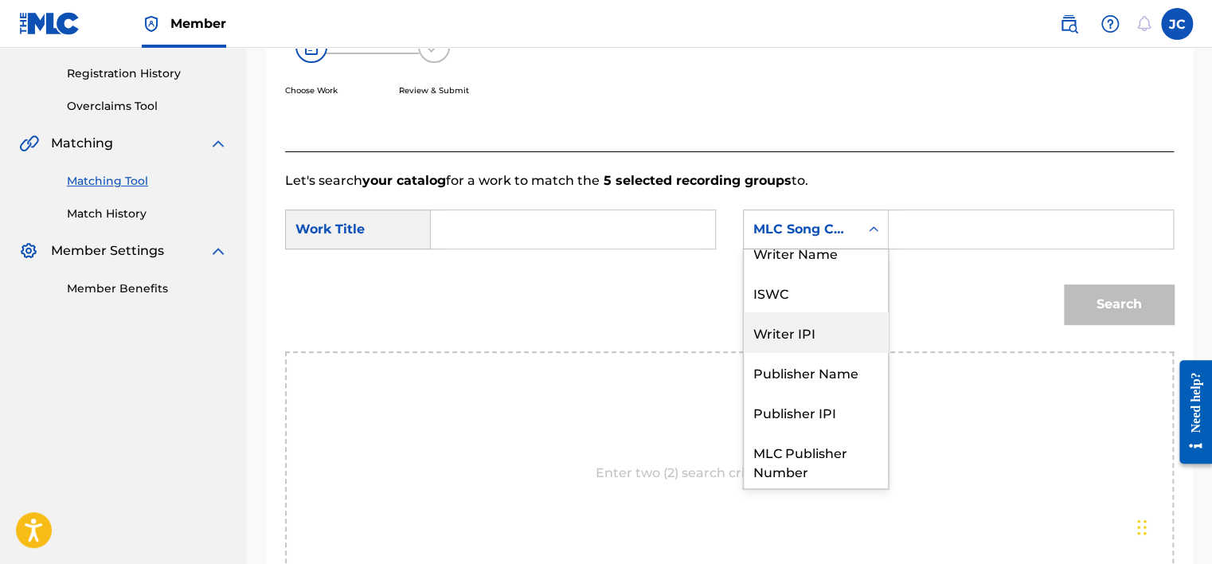
scroll to position [0, 0]
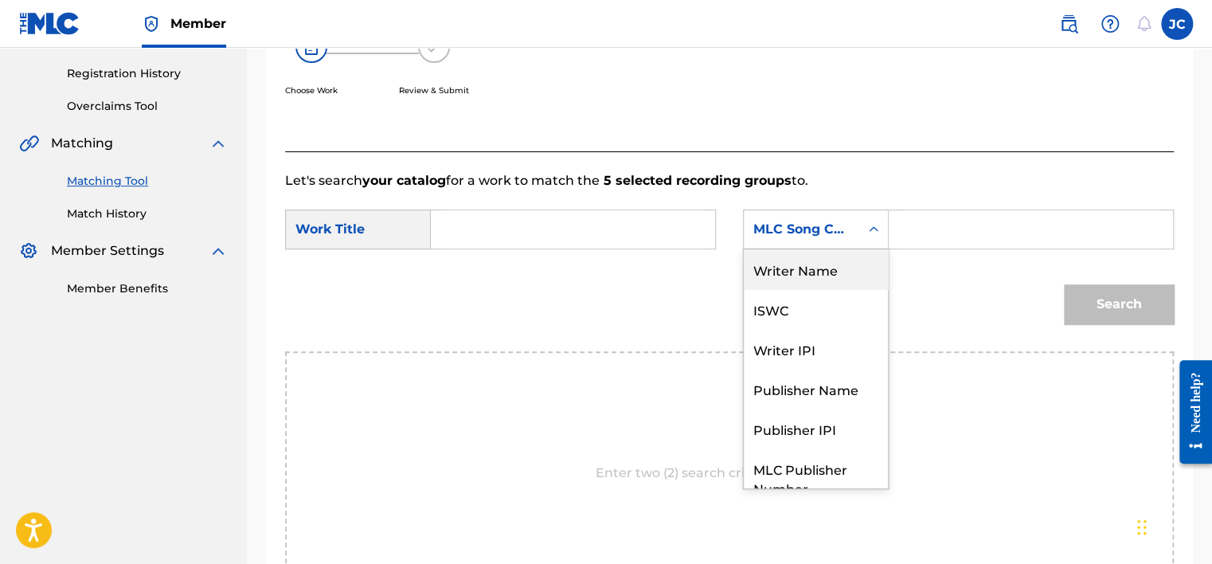
click at [820, 276] on div "Writer Name" at bounding box center [816, 269] width 144 height 40
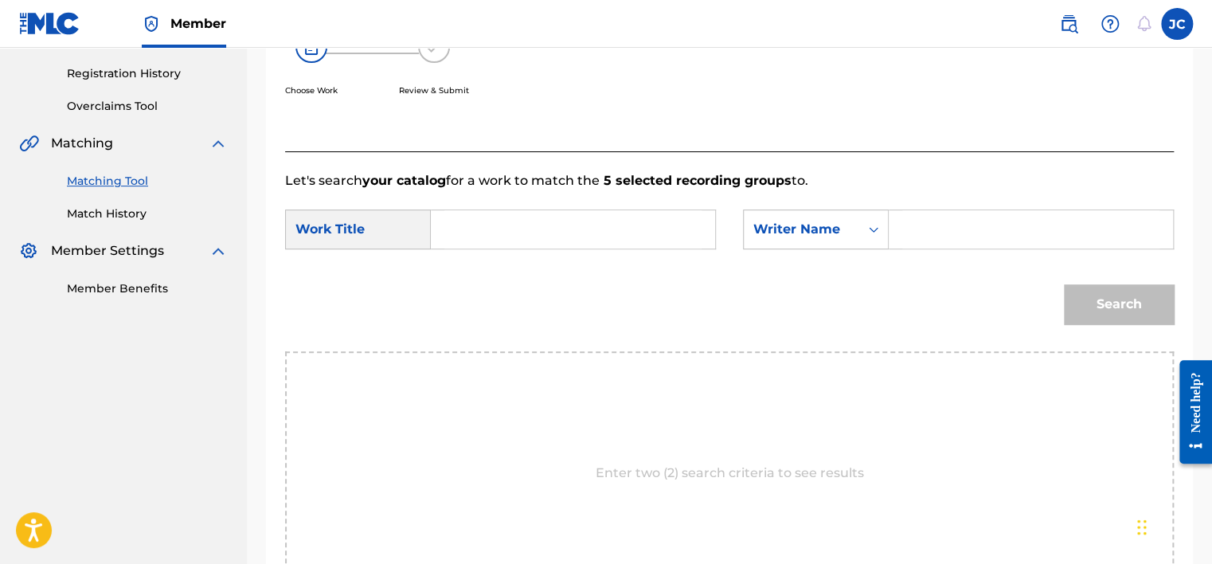
click at [594, 237] on input "Search Form" at bounding box center [572, 229] width 257 height 38
paste input "Solar"
type input "Solar"
click at [952, 228] on input "Search Form" at bounding box center [1030, 229] width 257 height 38
paste input "Meul"
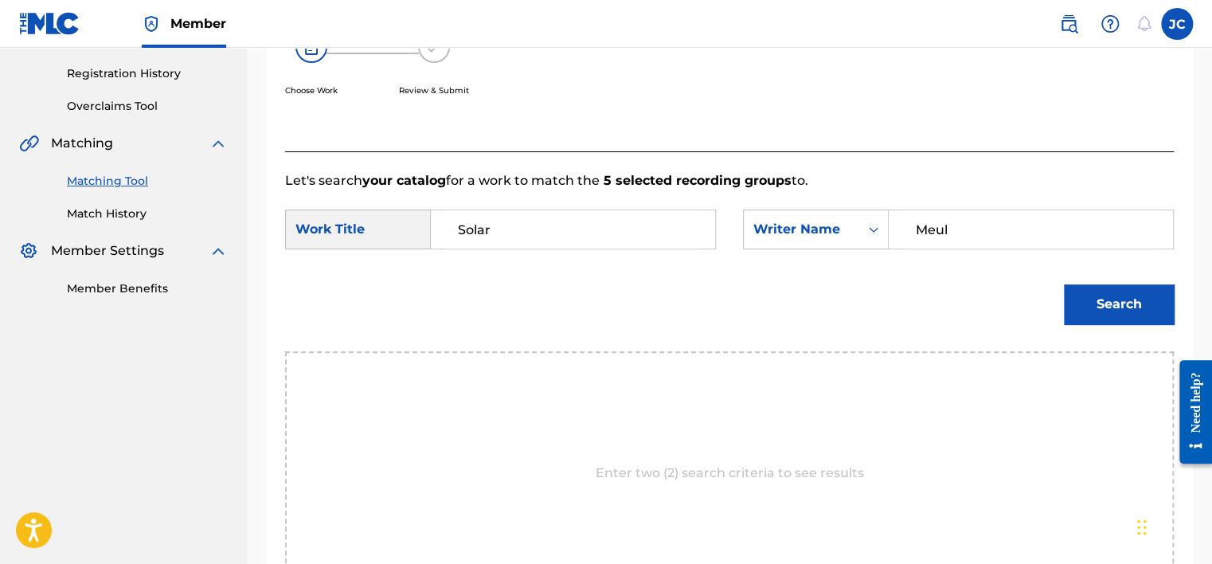
type input "Meul"
click at [1064, 284] on button "Search" at bounding box center [1119, 304] width 110 height 40
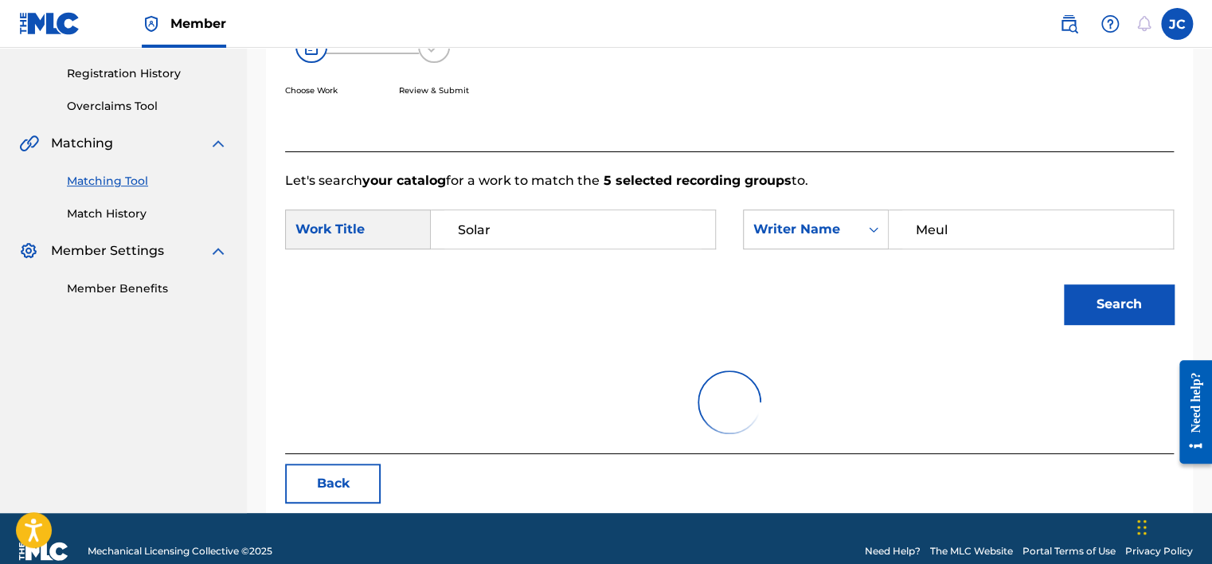
scroll to position [248, 0]
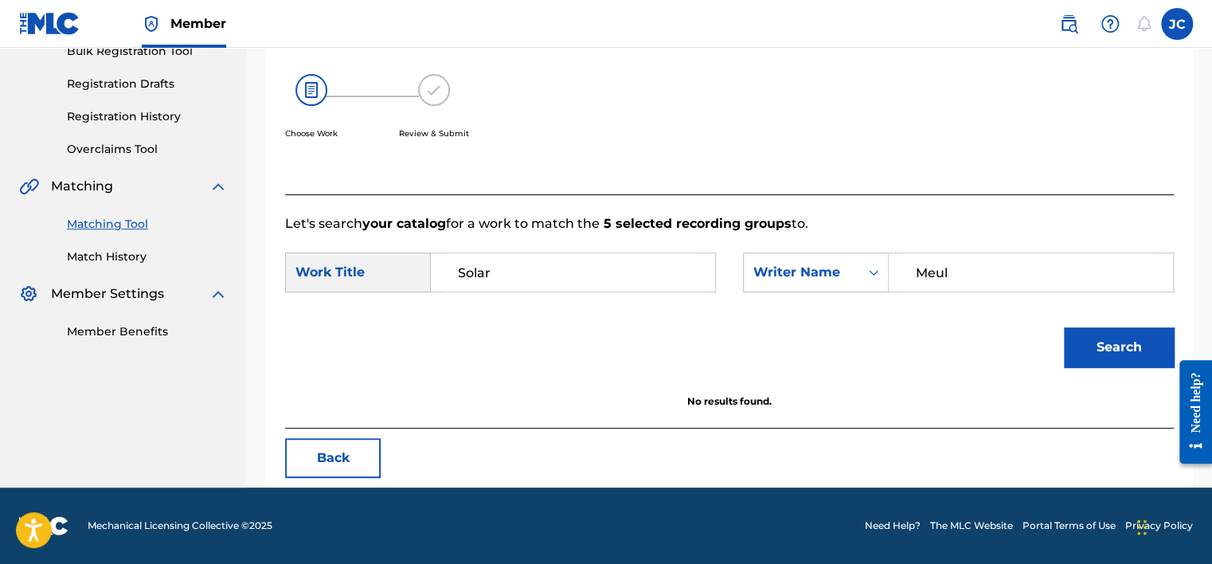
click at [366, 448] on button "Back" at bounding box center [333, 458] width 96 height 40
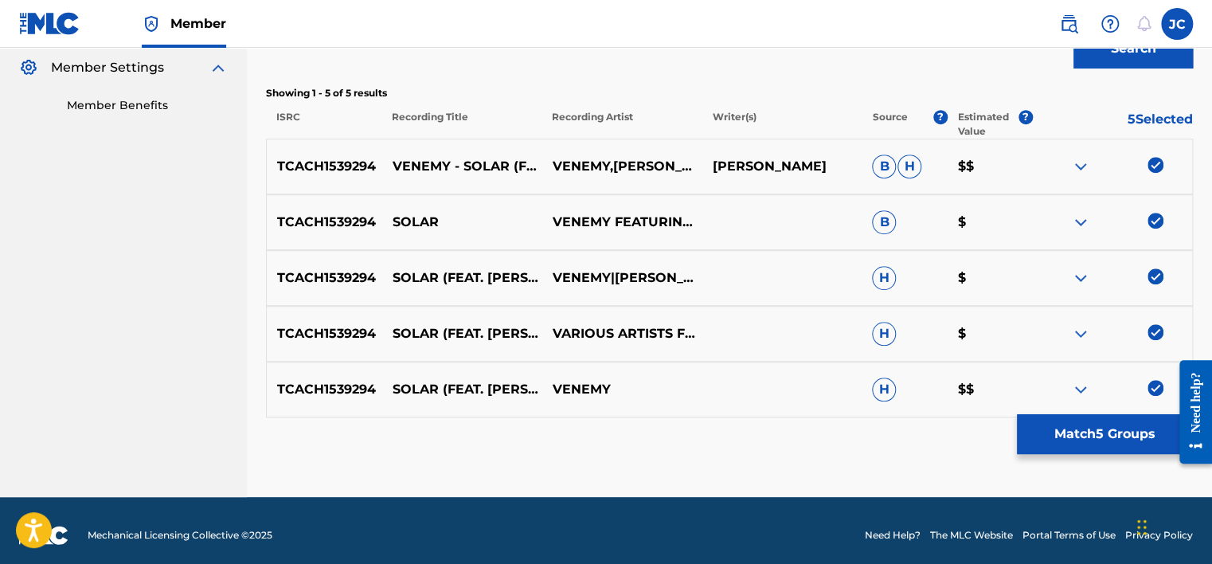
scroll to position [484, 0]
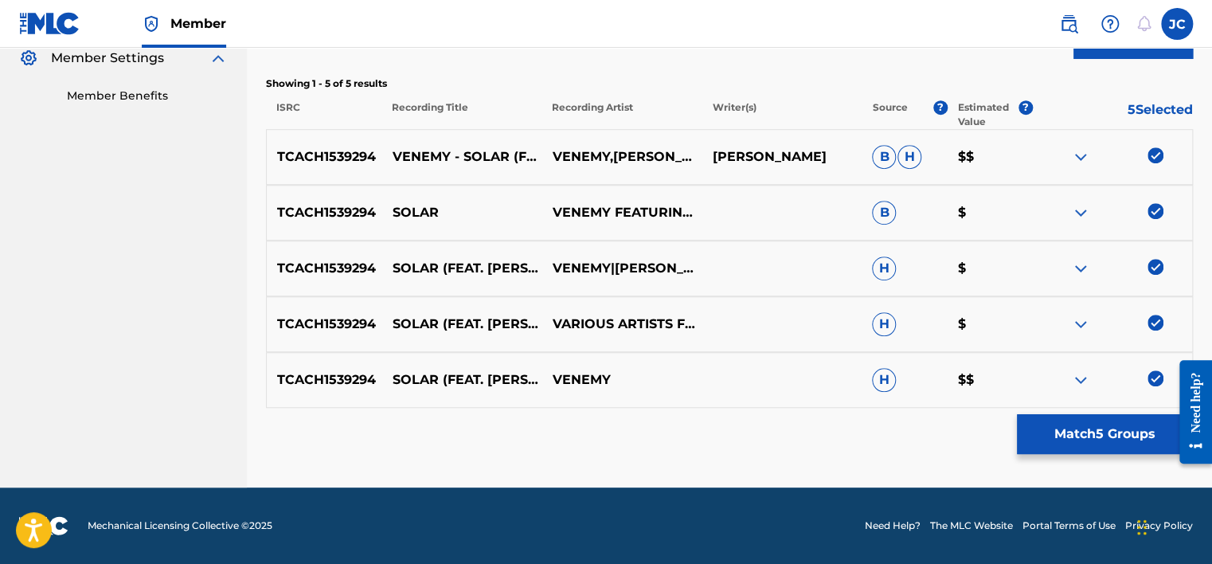
click at [1159, 377] on img at bounding box center [1156, 378] width 16 height 16
click at [1156, 323] on img at bounding box center [1156, 323] width 16 height 16
click at [1154, 264] on img at bounding box center [1156, 267] width 16 height 16
click at [1152, 213] on img at bounding box center [1156, 211] width 16 height 16
click at [1159, 154] on img at bounding box center [1156, 155] width 16 height 16
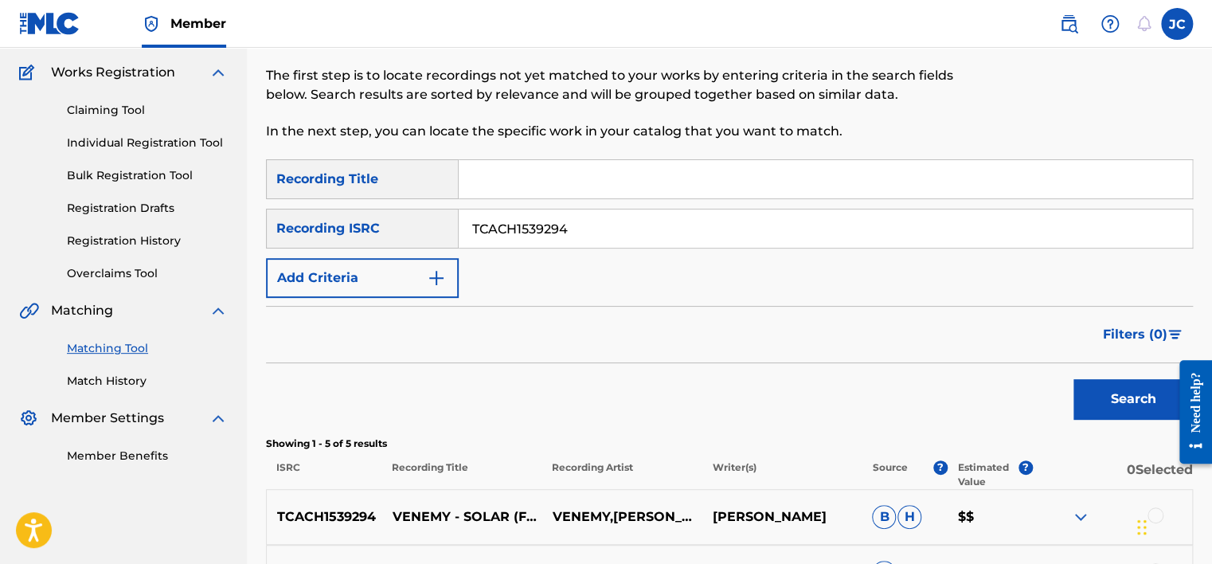
scroll to position [121, 0]
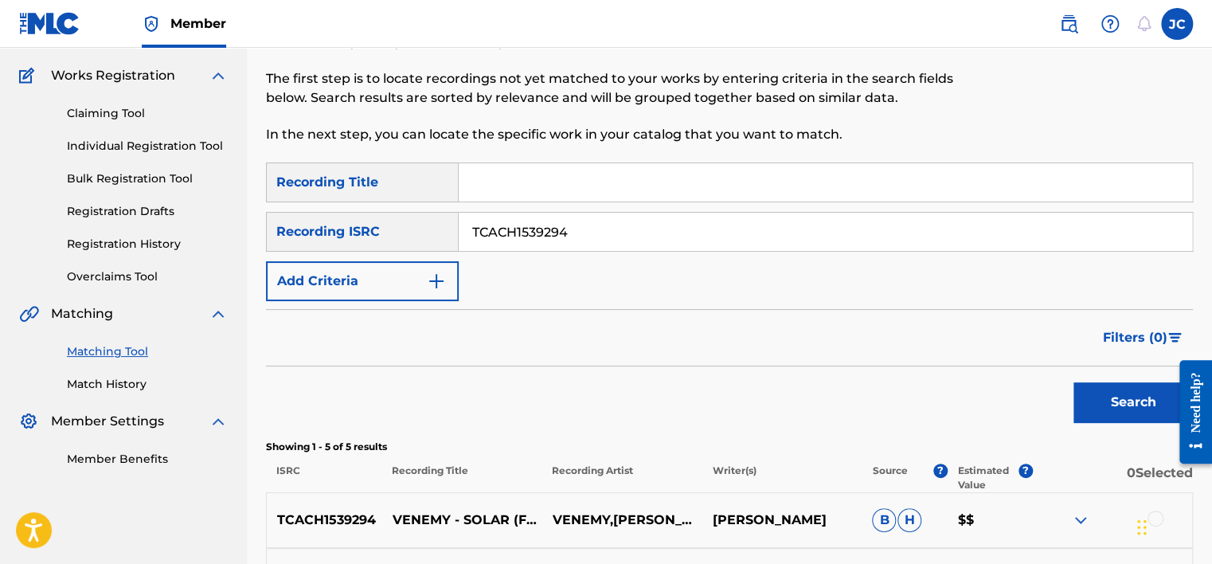
click at [1011, 231] on input "TCACH1539294" at bounding box center [826, 232] width 734 height 38
paste input "TCABL1201086"
type input "TCABL1201086"
click at [1074, 382] on button "Search" at bounding box center [1133, 402] width 119 height 40
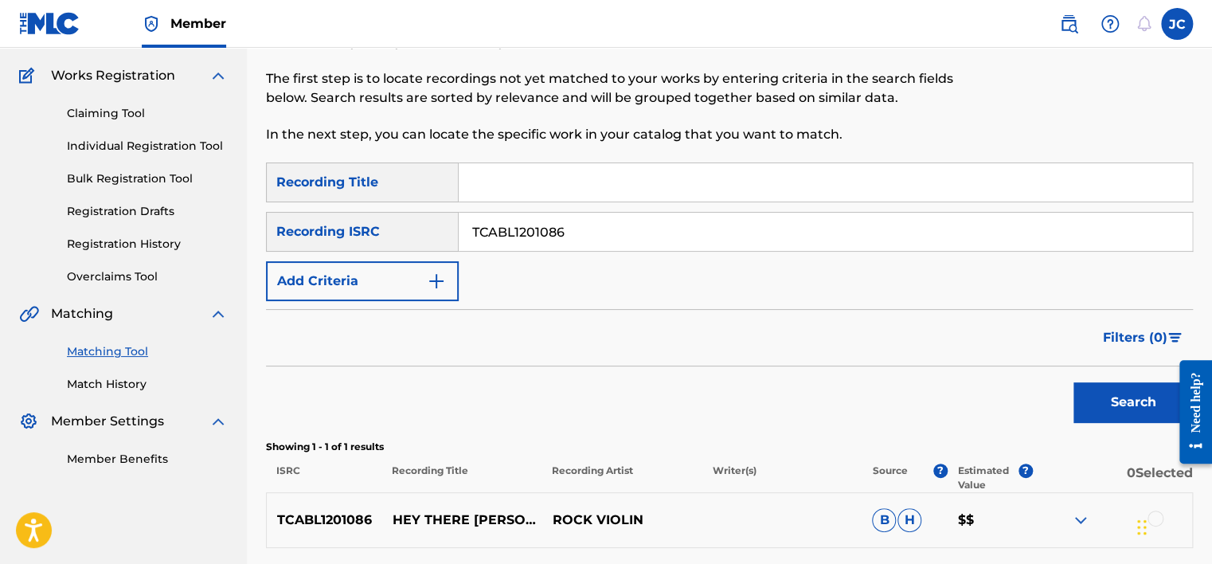
click at [629, 238] on input "TCABL1201086" at bounding box center [826, 232] width 734 height 38
paste input "MXF369332694"
type input "MXF369332694"
click at [1074, 382] on button "Search" at bounding box center [1133, 402] width 119 height 40
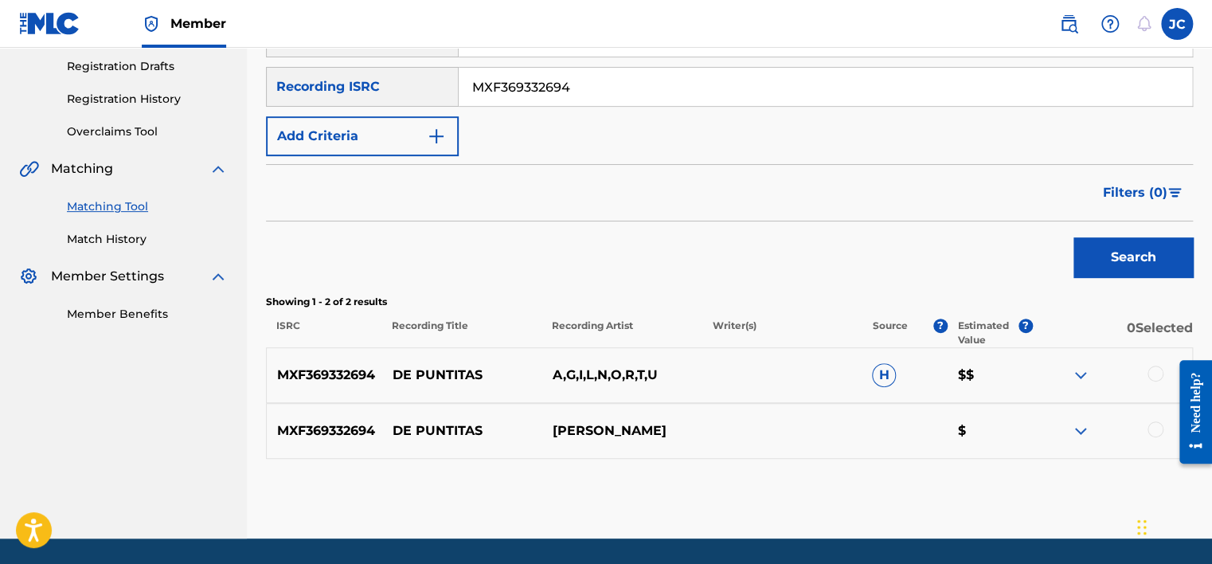
scroll to position [316, 0]
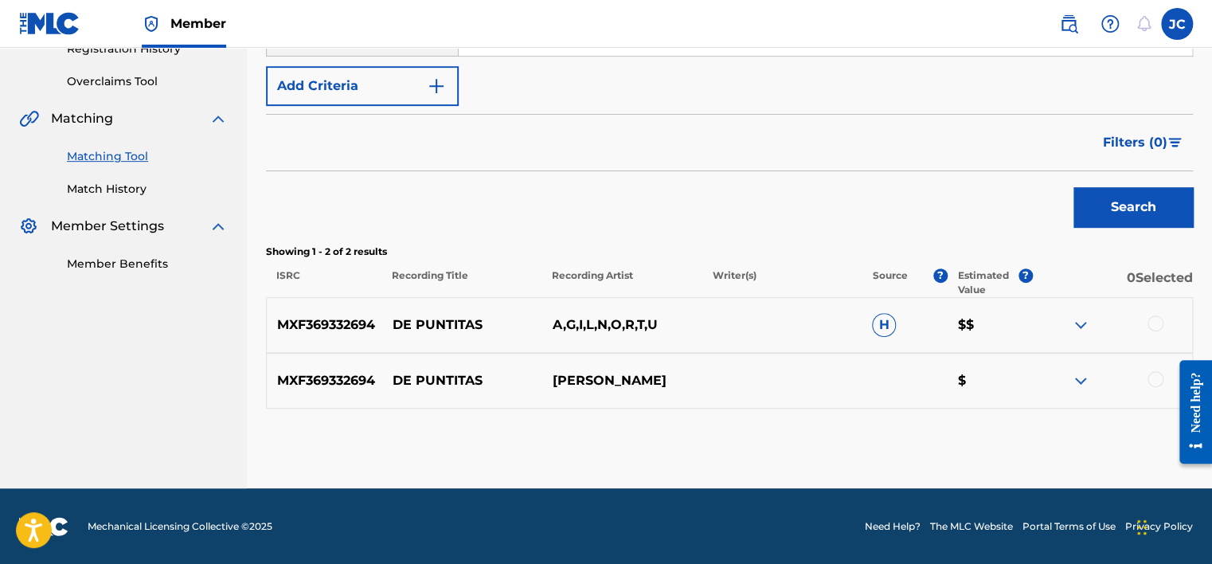
click at [1157, 372] on div at bounding box center [1156, 379] width 16 height 16
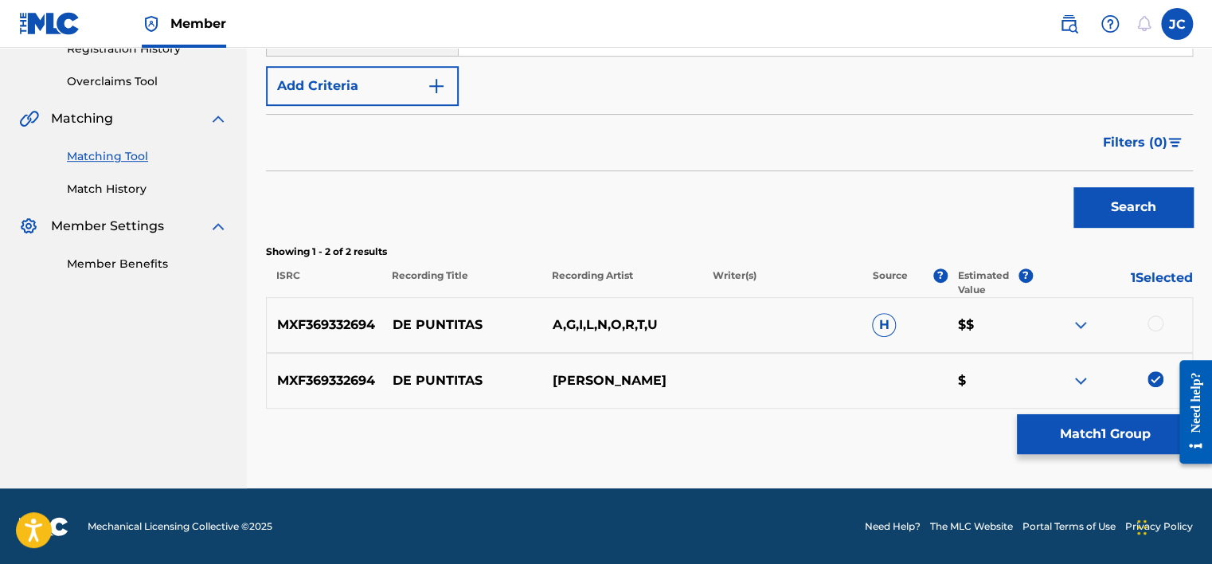
click at [1153, 323] on div at bounding box center [1156, 323] width 16 height 16
click at [1131, 417] on button "Match 2 Groups" at bounding box center [1105, 434] width 176 height 40
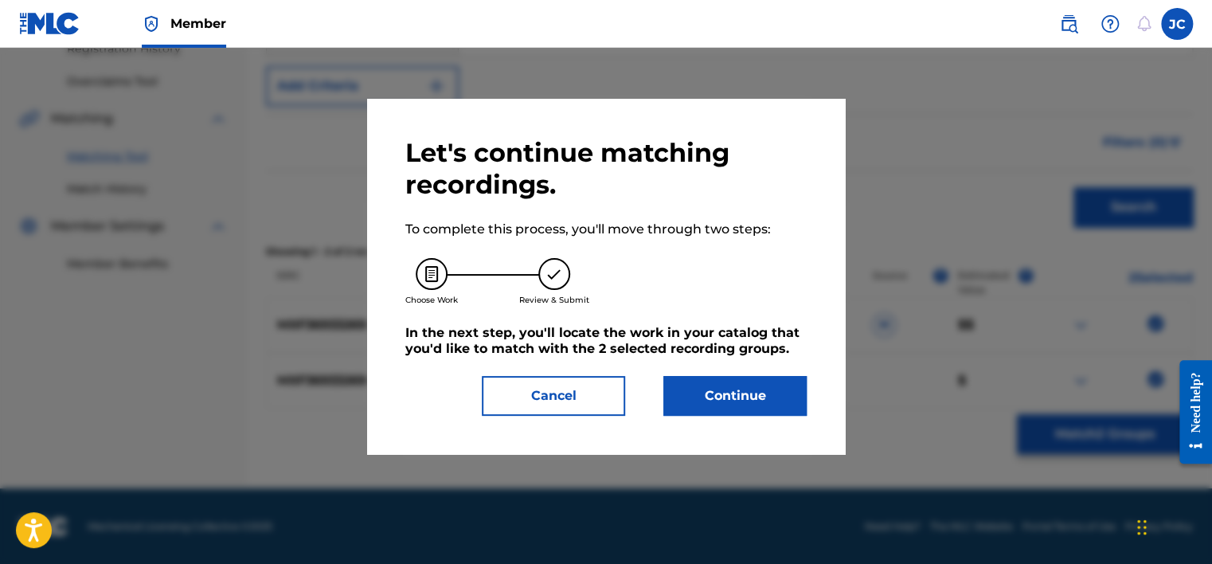
click at [780, 383] on button "Continue" at bounding box center [734, 396] width 143 height 40
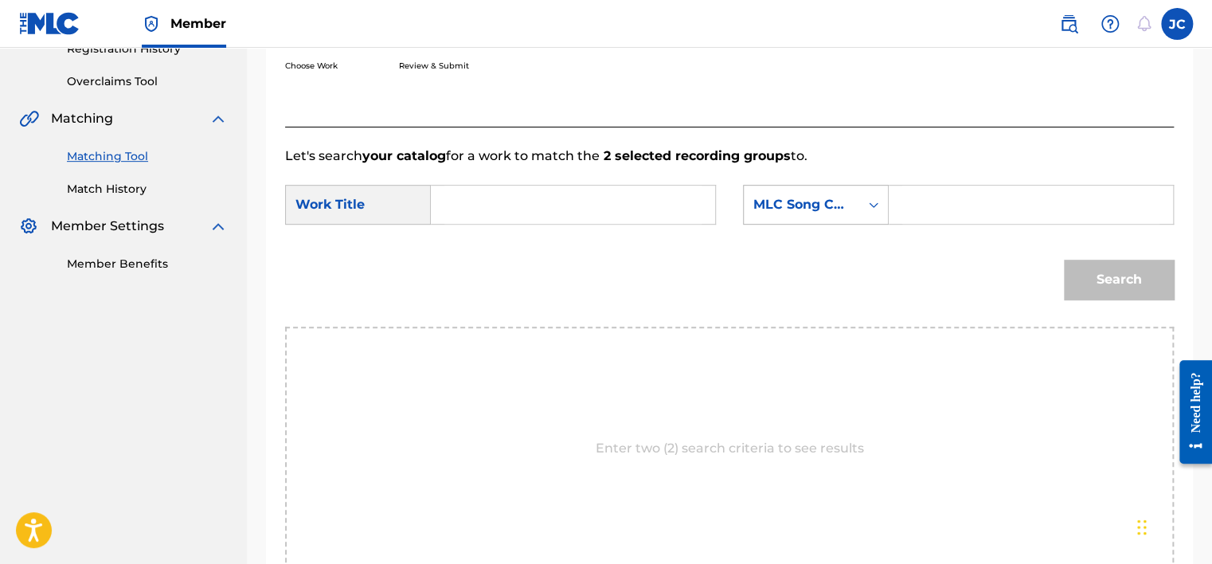
click at [851, 196] on div "MLC Song Code" at bounding box center [801, 205] width 115 height 30
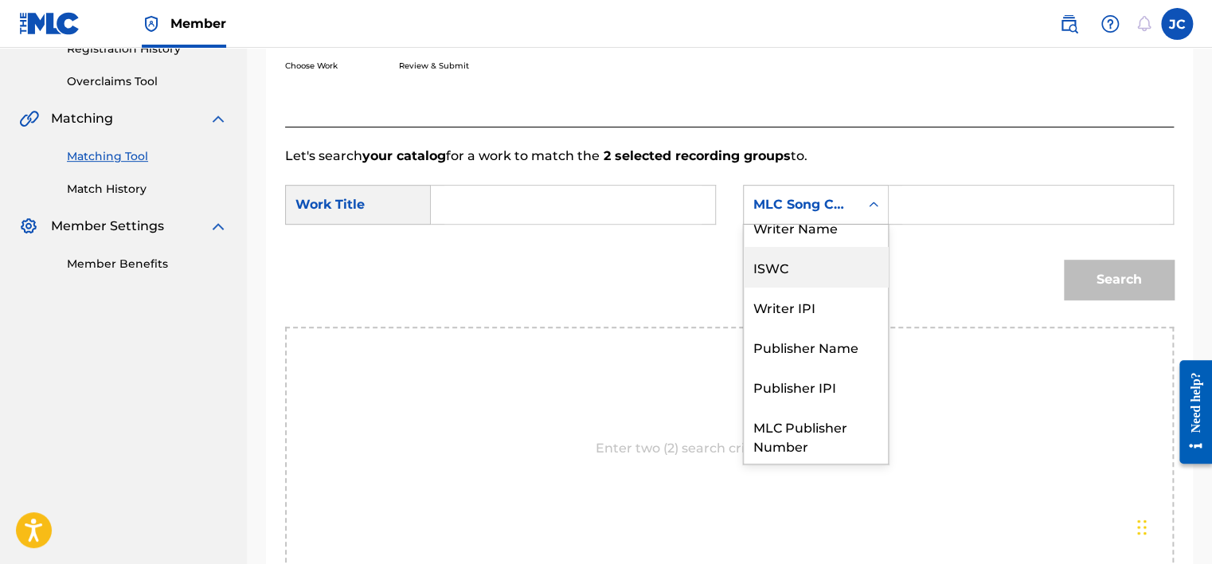
scroll to position [0, 0]
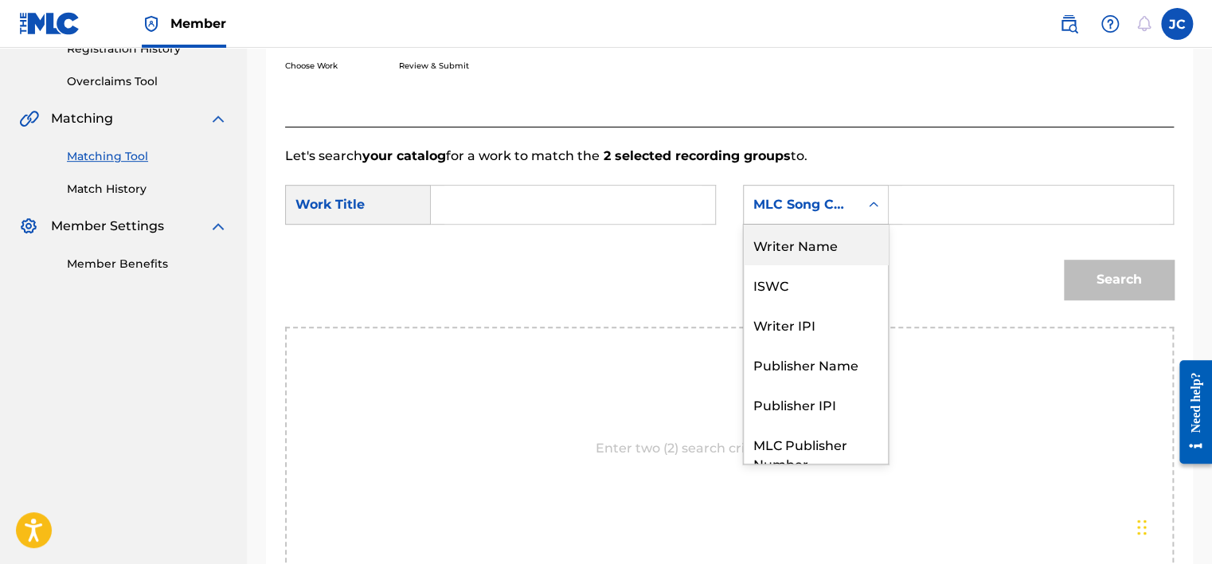
click at [816, 248] on div "Writer Name" at bounding box center [816, 245] width 144 height 40
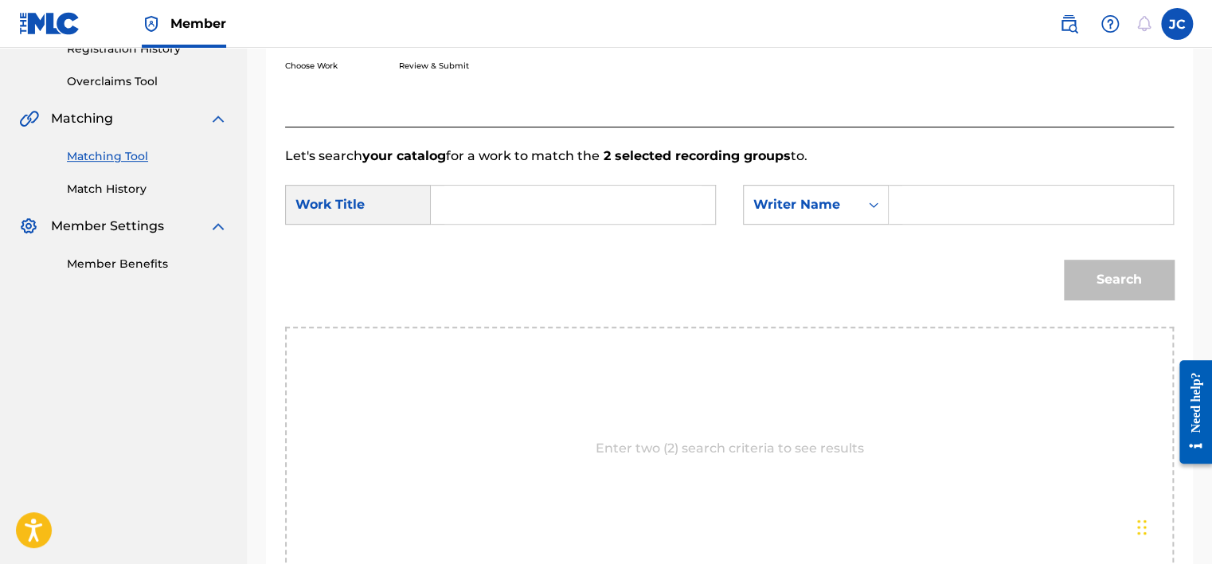
click at [556, 204] on input "Search Form" at bounding box center [572, 205] width 257 height 38
paste input "De Puntitas"
type input "De Puntitas"
click at [931, 209] on input "Search Form" at bounding box center [1030, 205] width 257 height 38
paste input "[PERSON_NAME]"
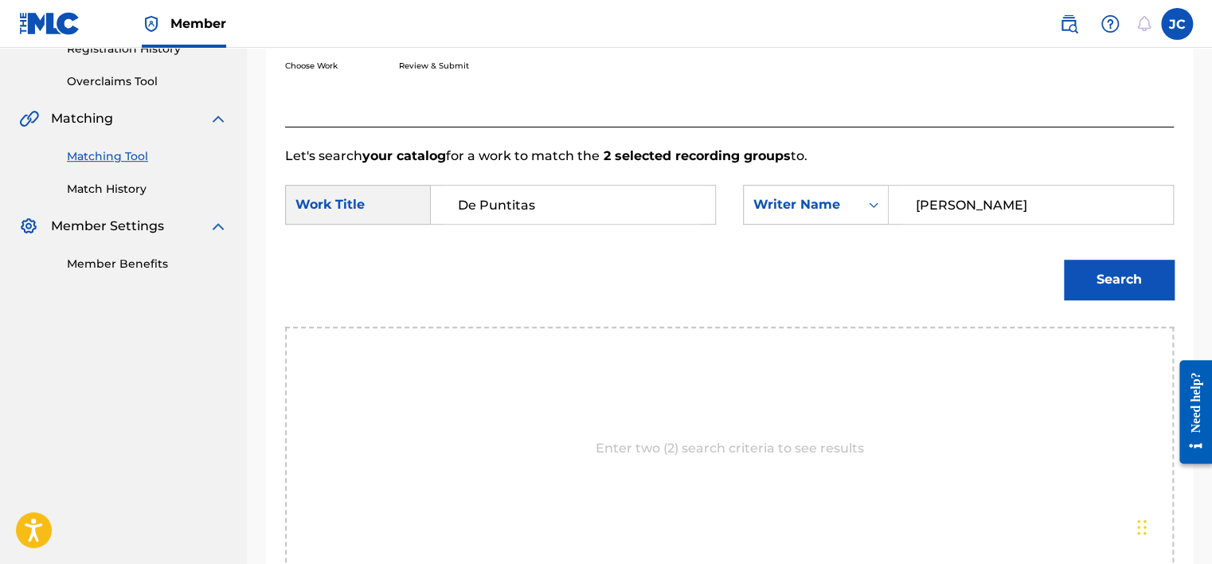
click at [1064, 260] on button "Search" at bounding box center [1119, 280] width 110 height 40
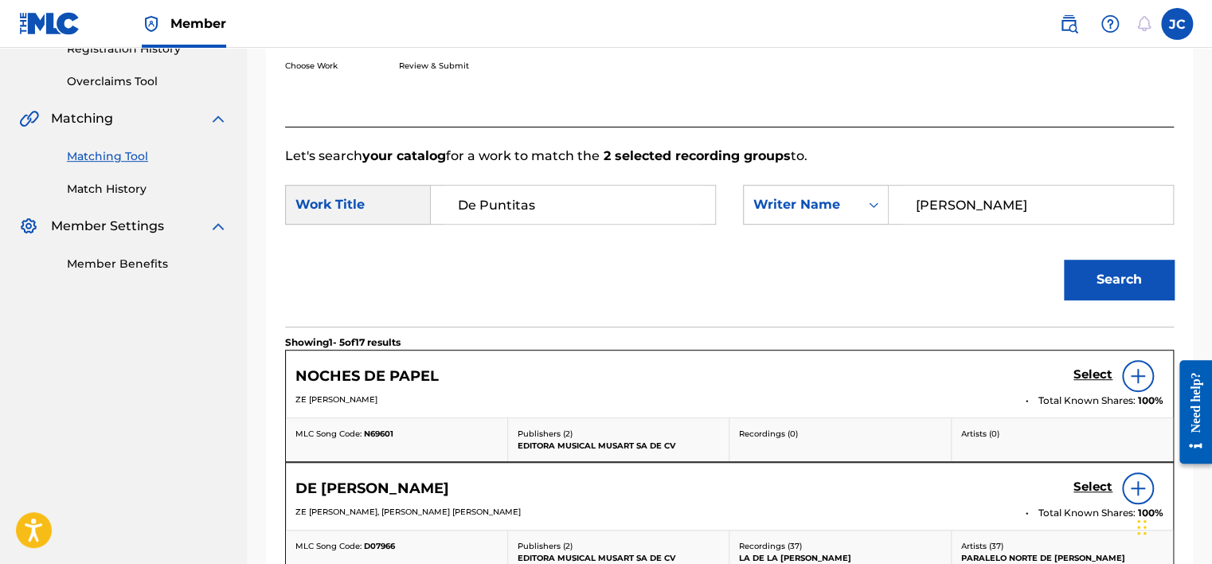
click at [991, 201] on input "[PERSON_NAME]" at bounding box center [1030, 205] width 257 height 38
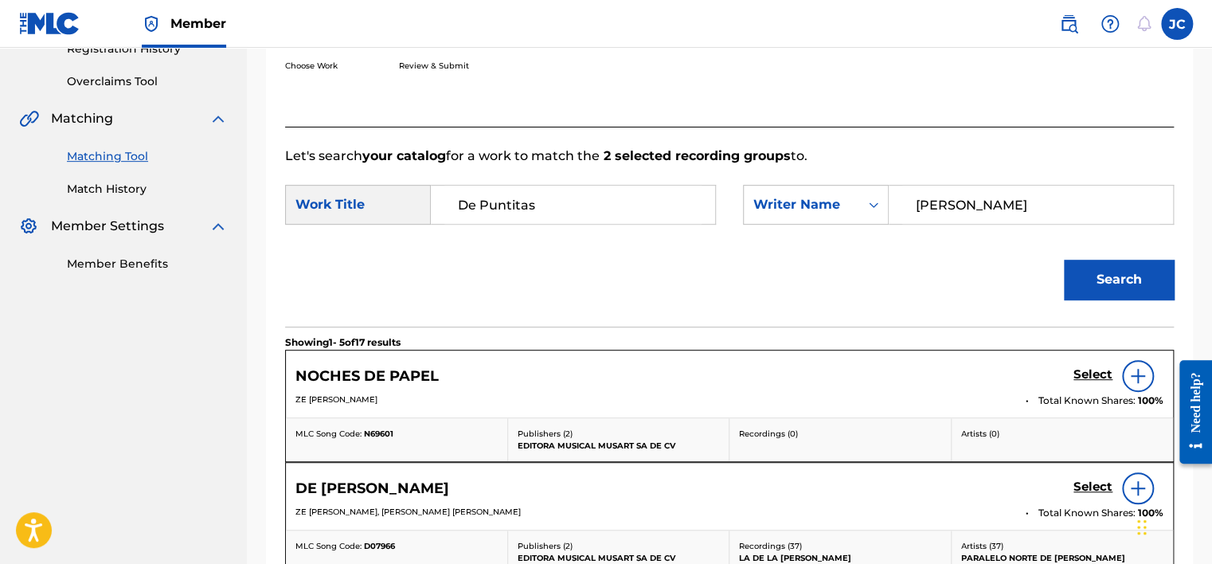
type input "[PERSON_NAME]"
click at [1064, 260] on button "Search" at bounding box center [1119, 280] width 110 height 40
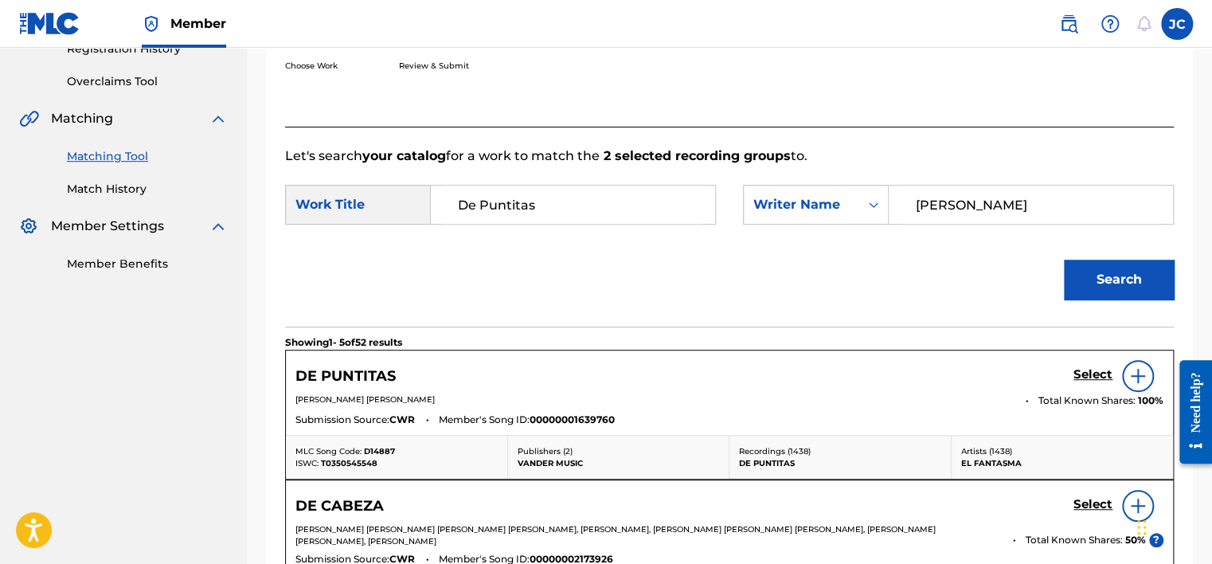
click at [1147, 376] on img at bounding box center [1138, 375] width 19 height 19
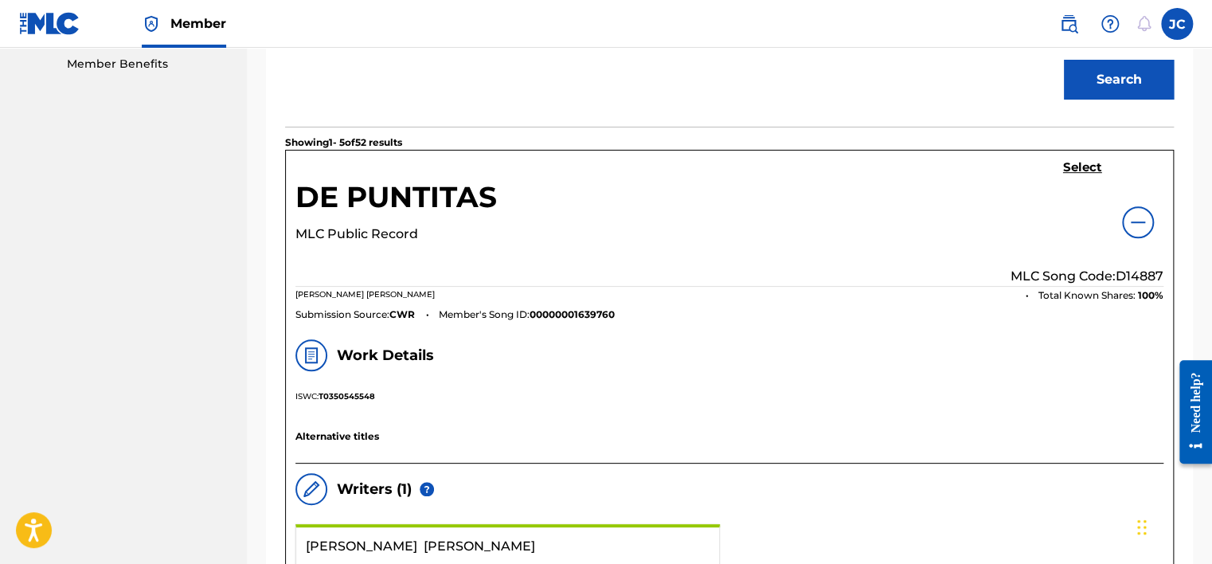
scroll to position [510, 0]
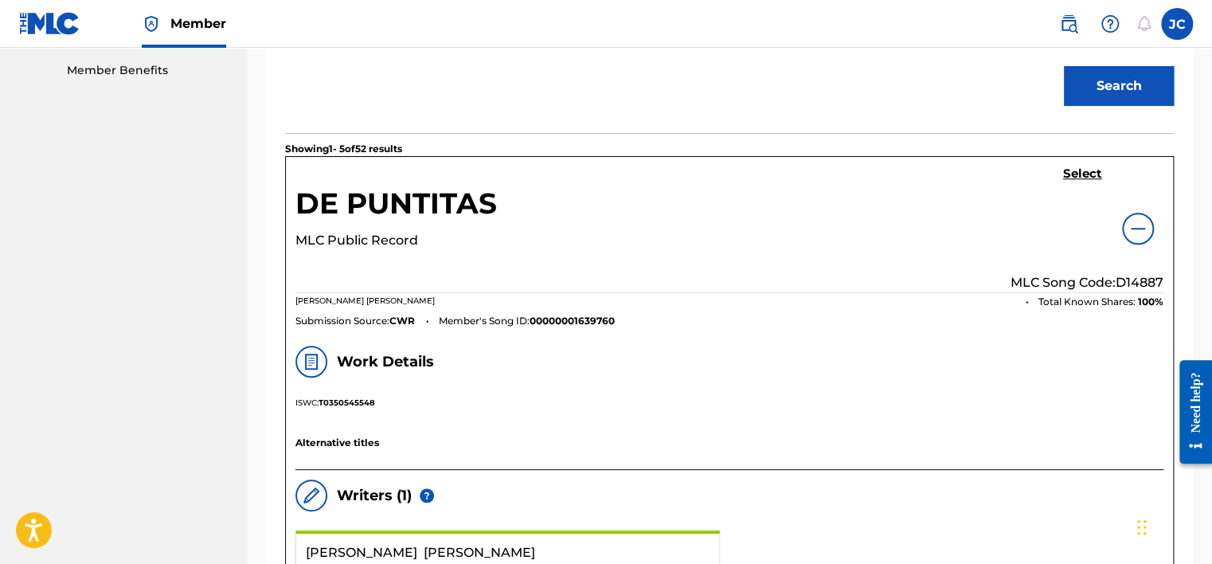
click at [1086, 171] on h5 "Select" at bounding box center [1082, 173] width 39 height 15
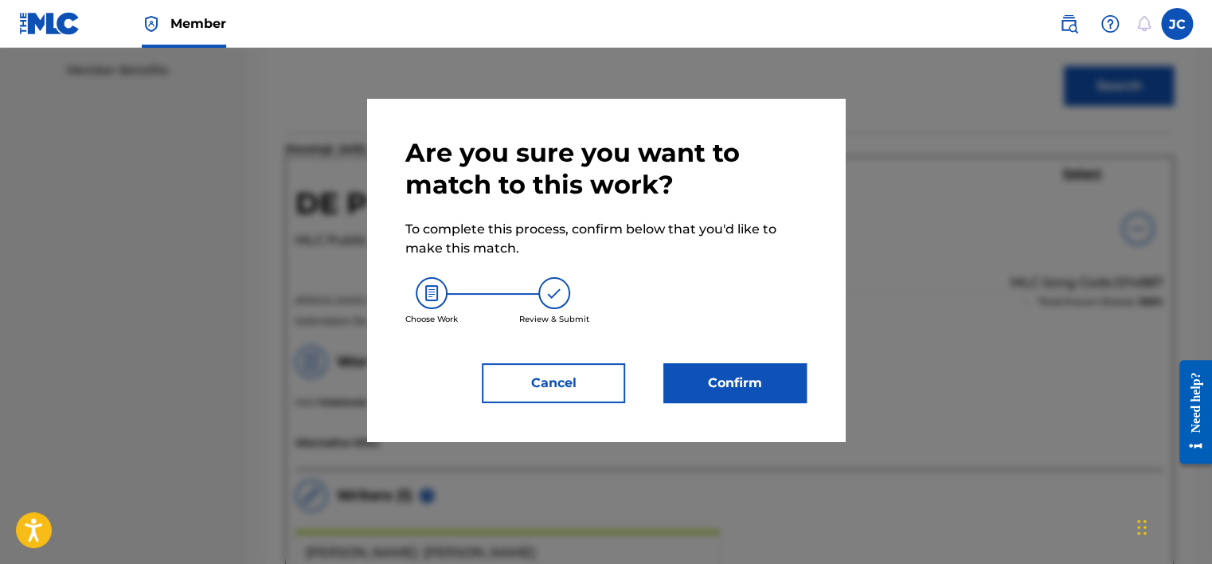
click at [775, 390] on button "Confirm" at bounding box center [734, 383] width 143 height 40
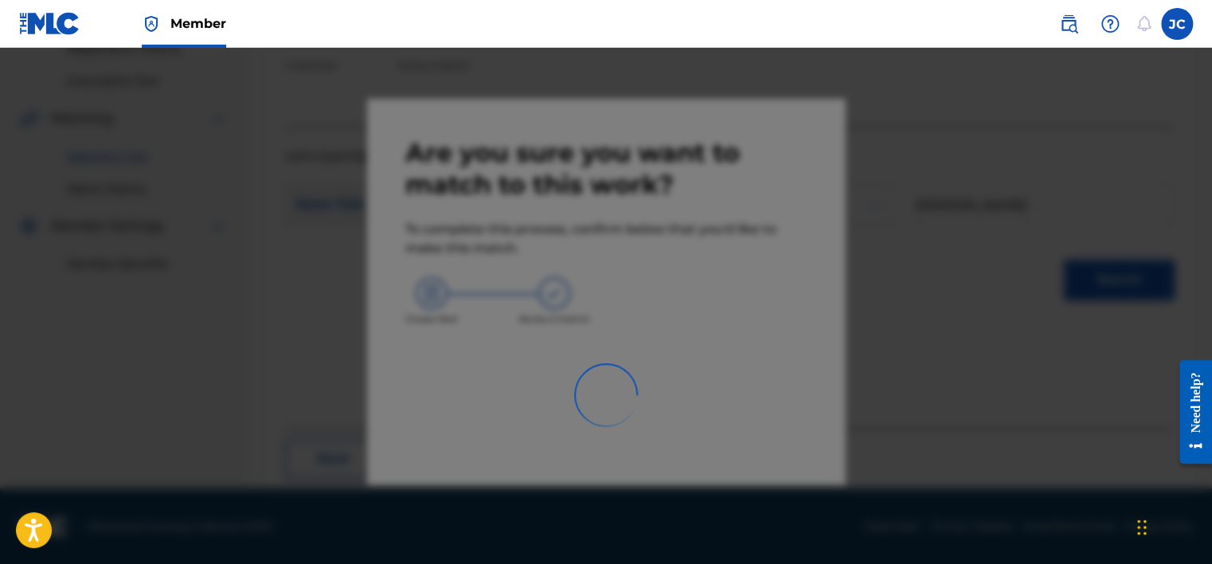
scroll to position [120, 0]
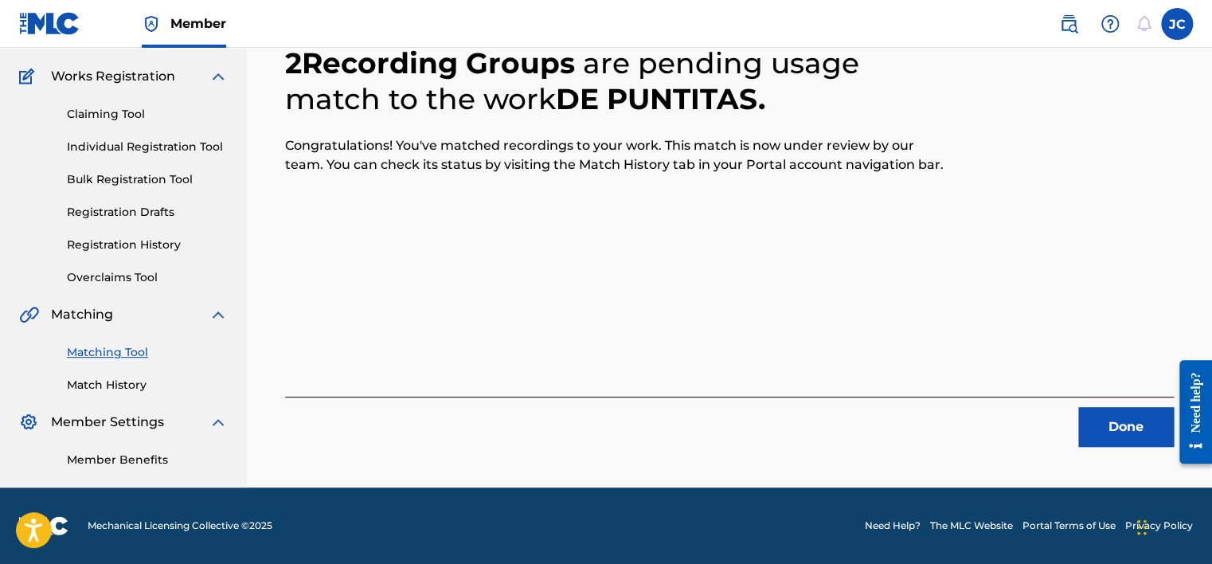
click at [1078, 424] on button "Done" at bounding box center [1126, 427] width 96 height 40
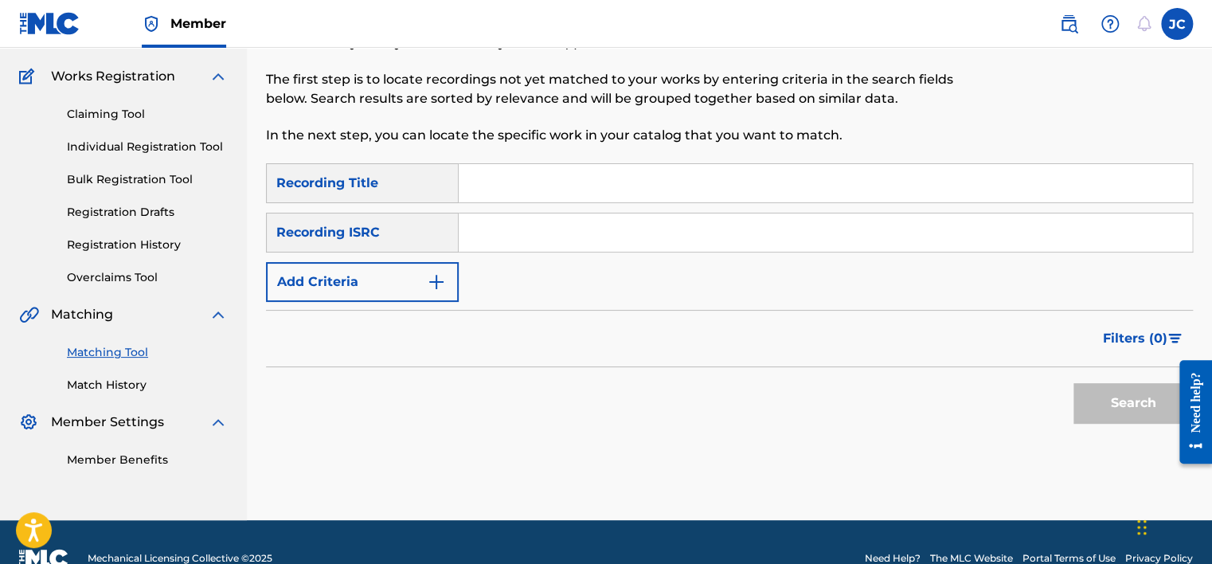
click at [538, 229] on input "Search Form" at bounding box center [826, 232] width 734 height 38
paste input "USACX1400841"
type input "USACX1400841"
click at [1074, 383] on button "Search" at bounding box center [1133, 403] width 119 height 40
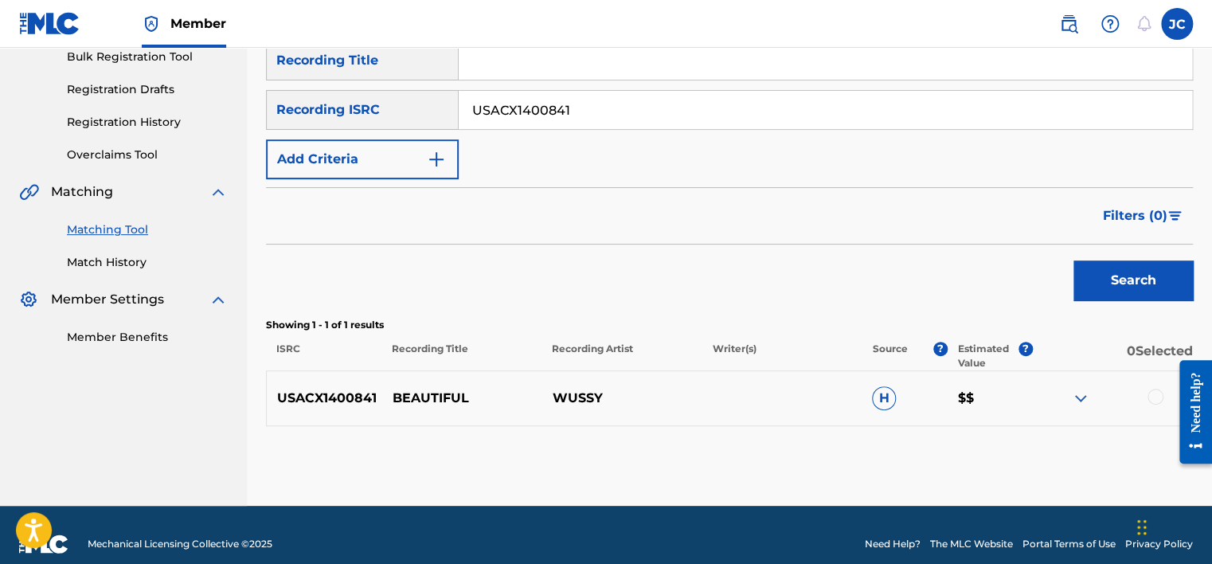
scroll to position [261, 0]
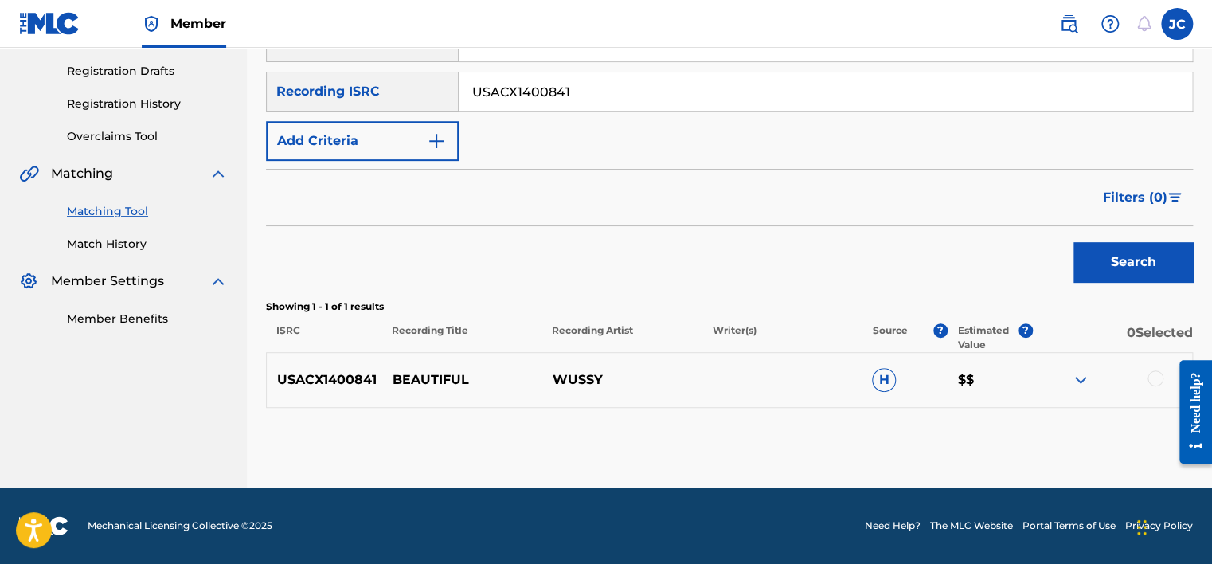
click at [1156, 376] on div at bounding box center [1156, 378] width 16 height 16
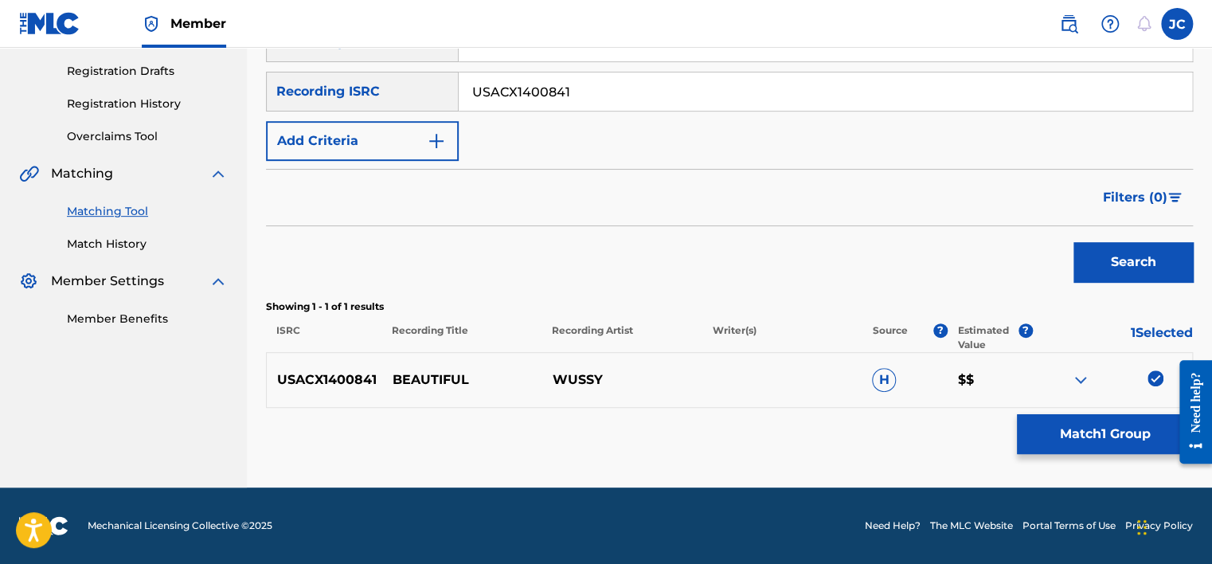
click at [1121, 460] on div "Matching Tool The Matching Tool allows Members to match sound recordings to wor…" at bounding box center [729, 156] width 927 height 661
click at [1113, 438] on button "Match 1 Group" at bounding box center [1105, 434] width 176 height 40
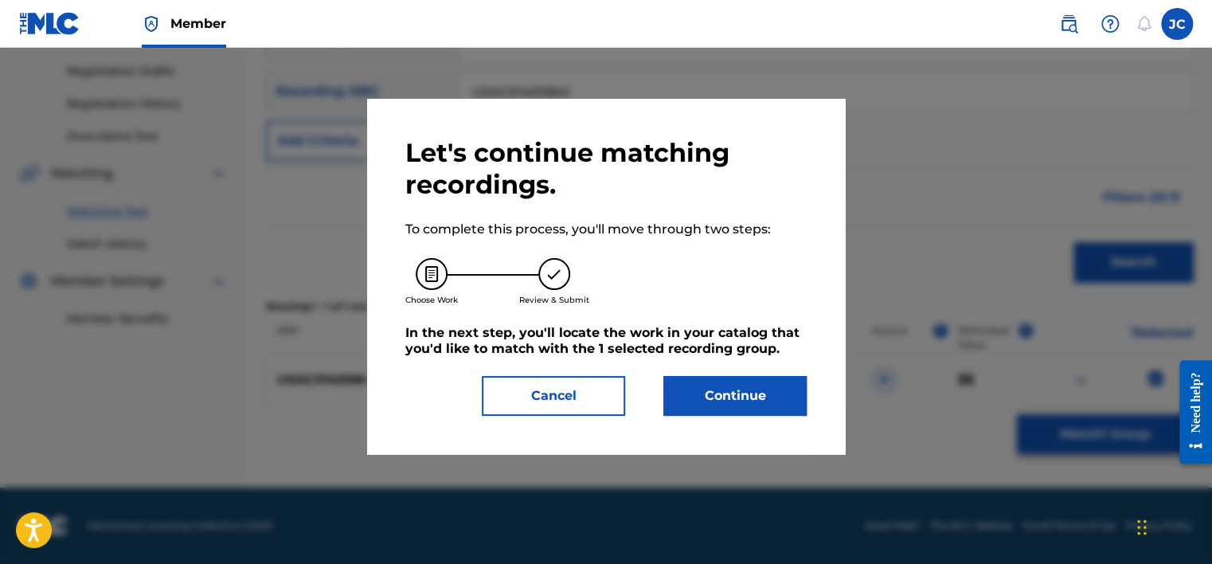
click at [742, 379] on button "Continue" at bounding box center [734, 396] width 143 height 40
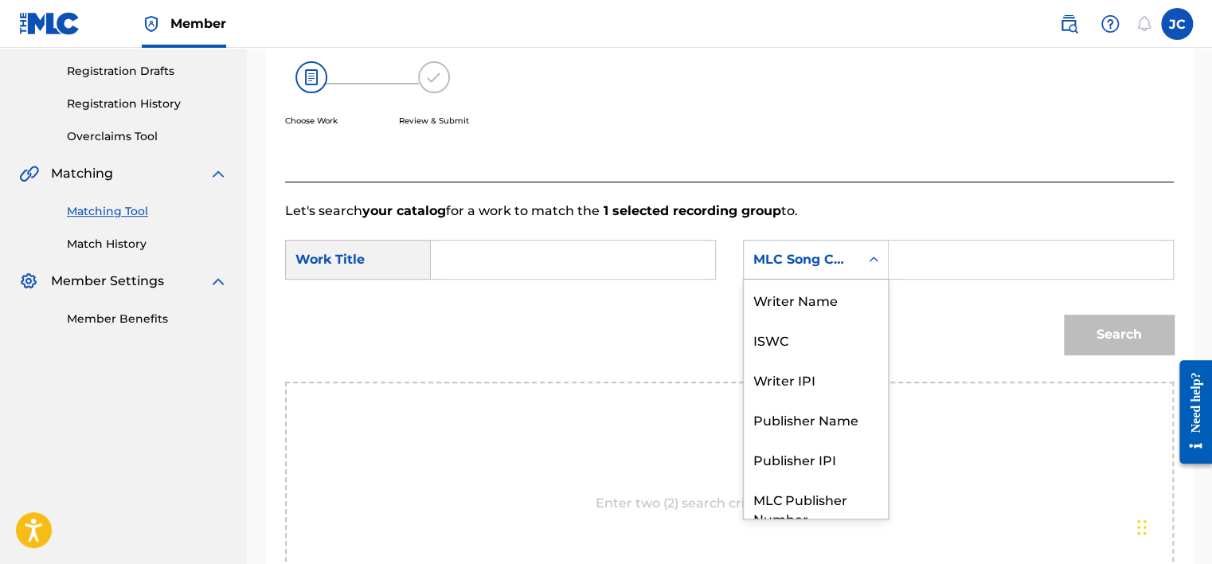
click at [753, 252] on div "MLC Song Code" at bounding box center [801, 259] width 96 height 19
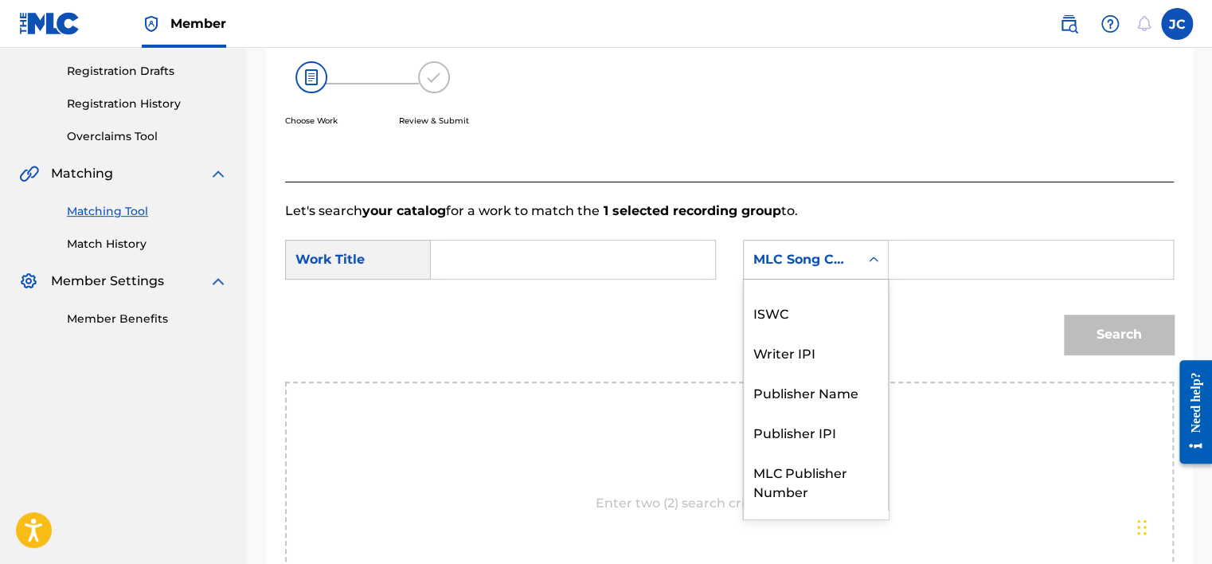
scroll to position [0, 0]
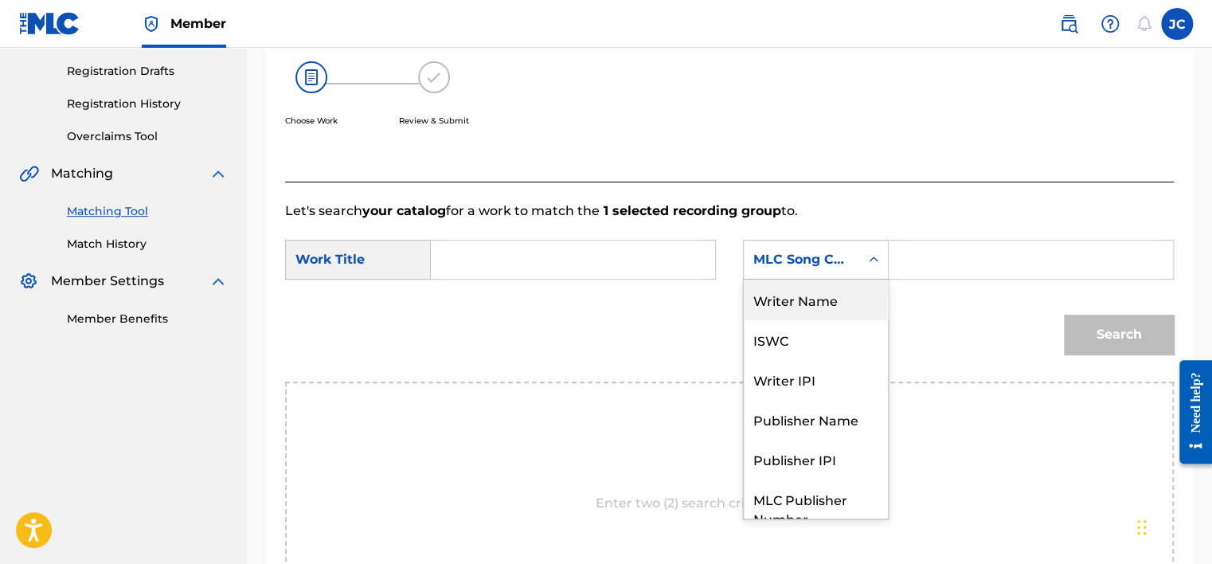
click at [824, 287] on div "Writer Name" at bounding box center [816, 300] width 144 height 40
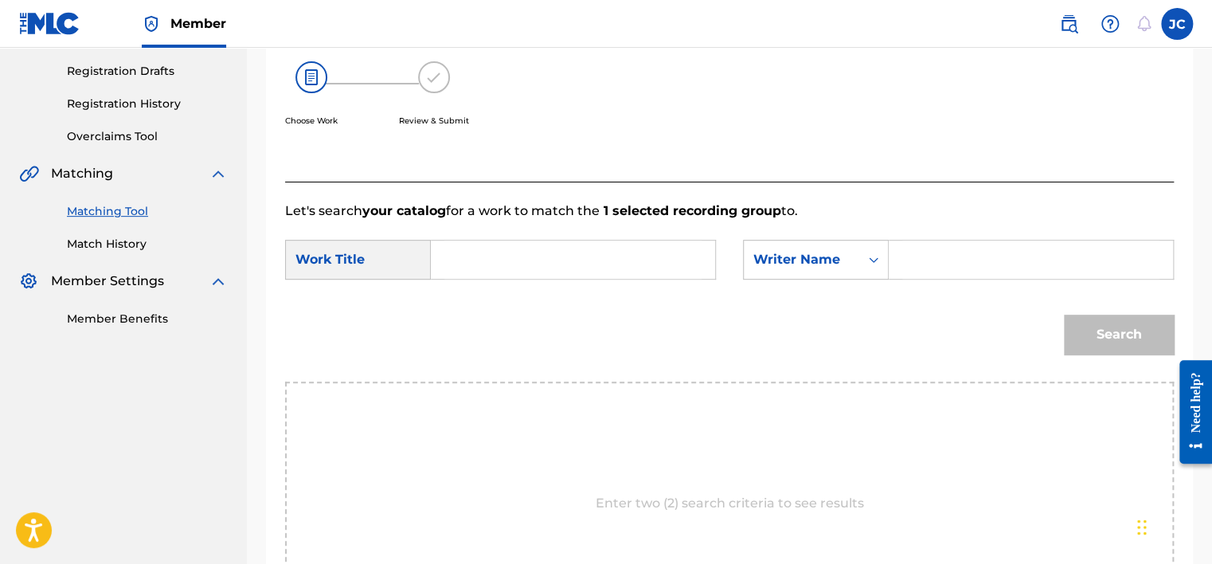
click at [655, 280] on div "SearchWithCriteria4ac1efab-bab5-42a6-890c-8db2cab9dc00 Work Title SearchWithCri…" at bounding box center [729, 264] width 889 height 49
click at [653, 274] on input "Search Form" at bounding box center [572, 260] width 257 height 38
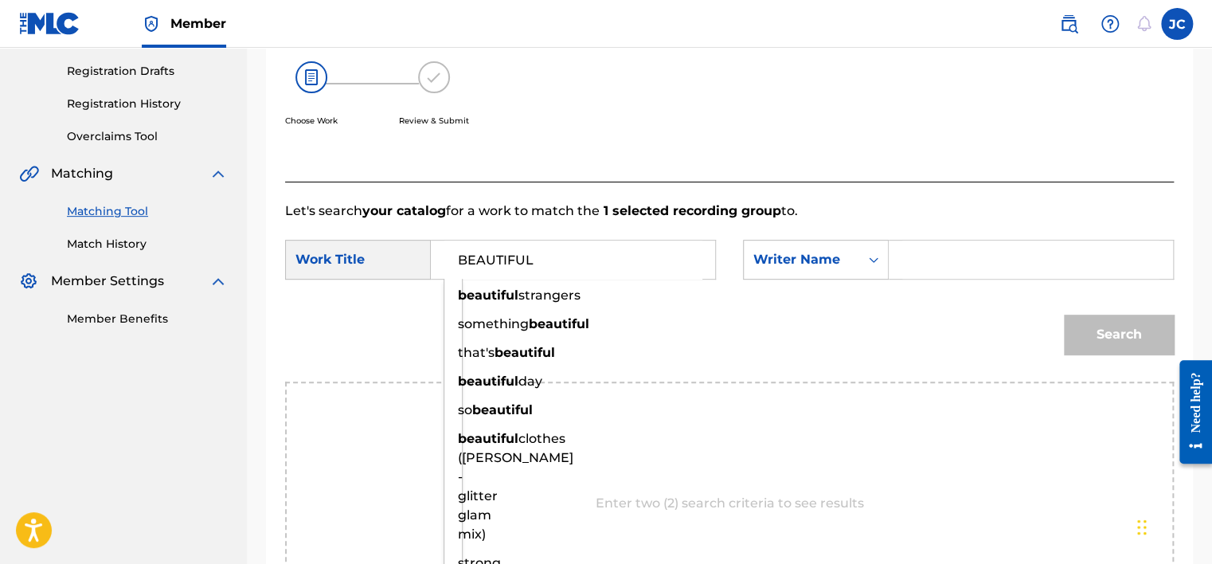
type input "BEAUTIFUL"
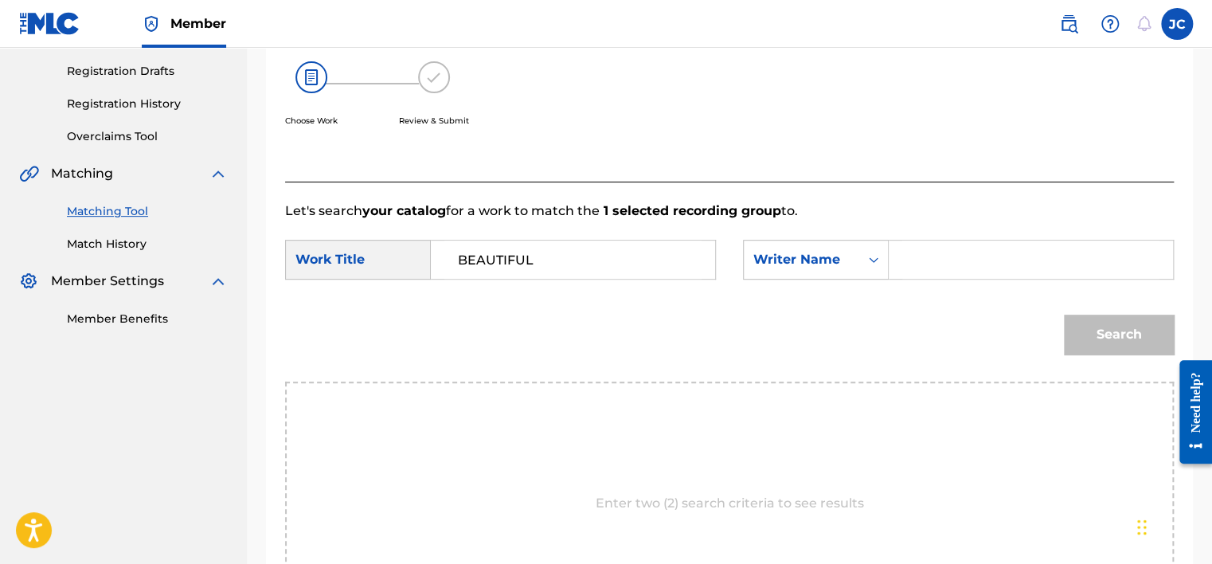
click at [650, 130] on div "Choose Work Review & Submit" at bounding box center [627, 102] width 684 height 121
click at [907, 254] on input "Search Form" at bounding box center [1030, 260] width 257 height 38
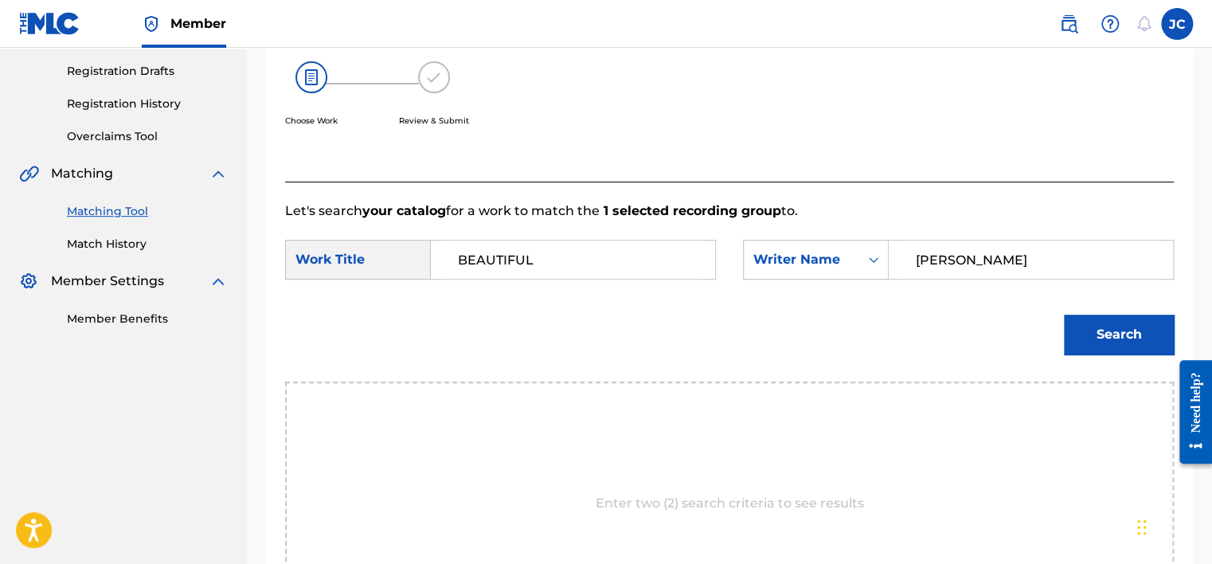
type input "[PERSON_NAME]"
click at [1064, 315] on button "Search" at bounding box center [1119, 335] width 110 height 40
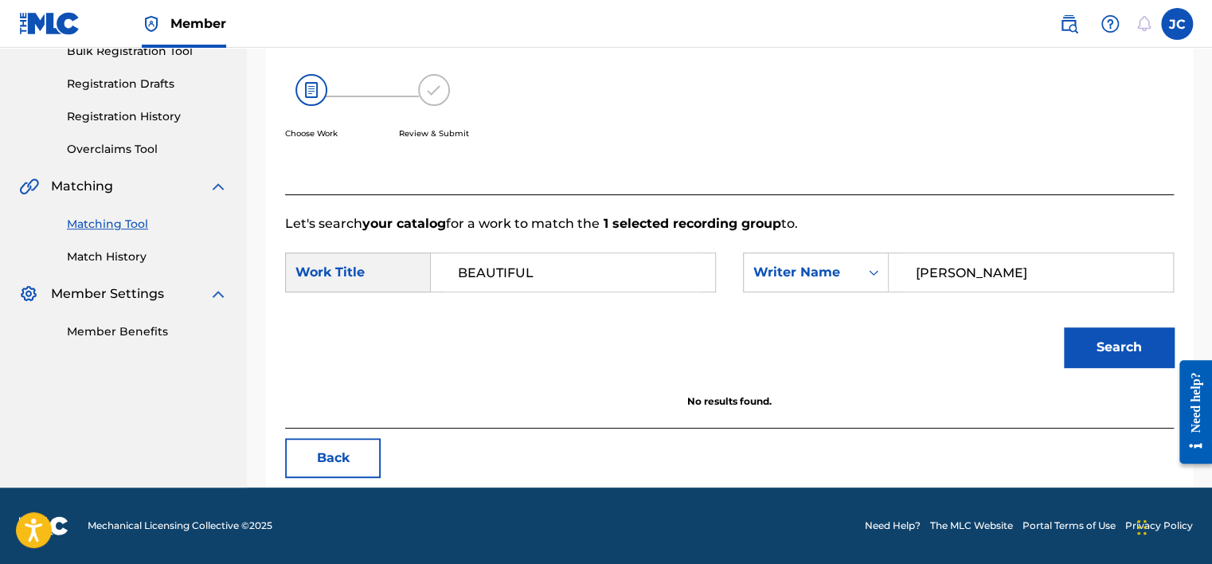
scroll to position [248, 0]
click at [352, 448] on button "Back" at bounding box center [333, 458] width 96 height 40
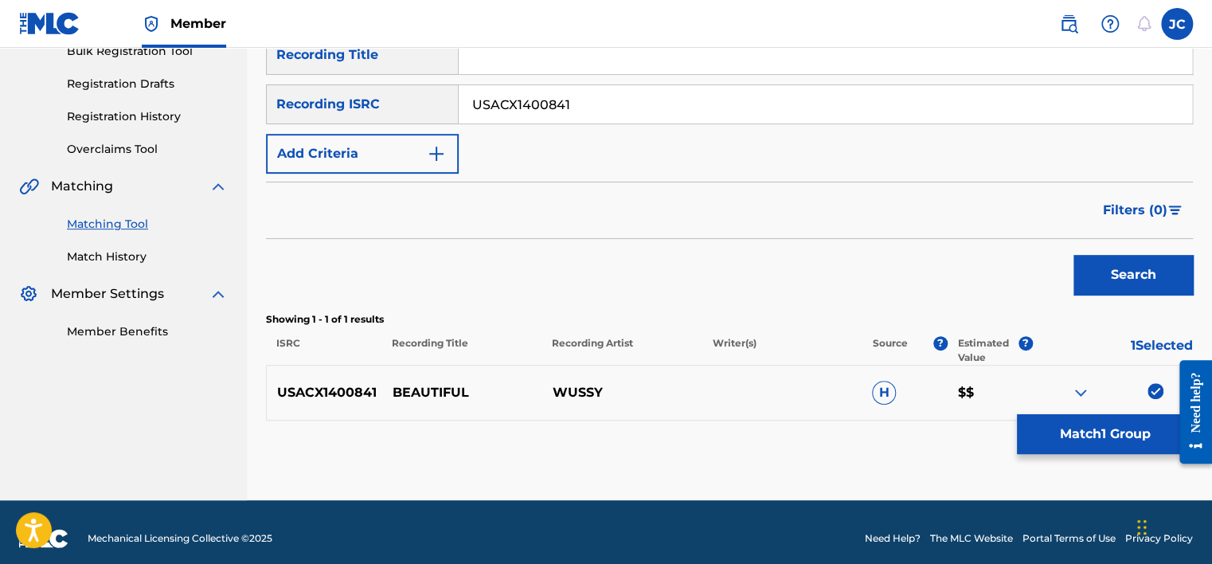
click at [1155, 398] on img at bounding box center [1156, 391] width 16 height 16
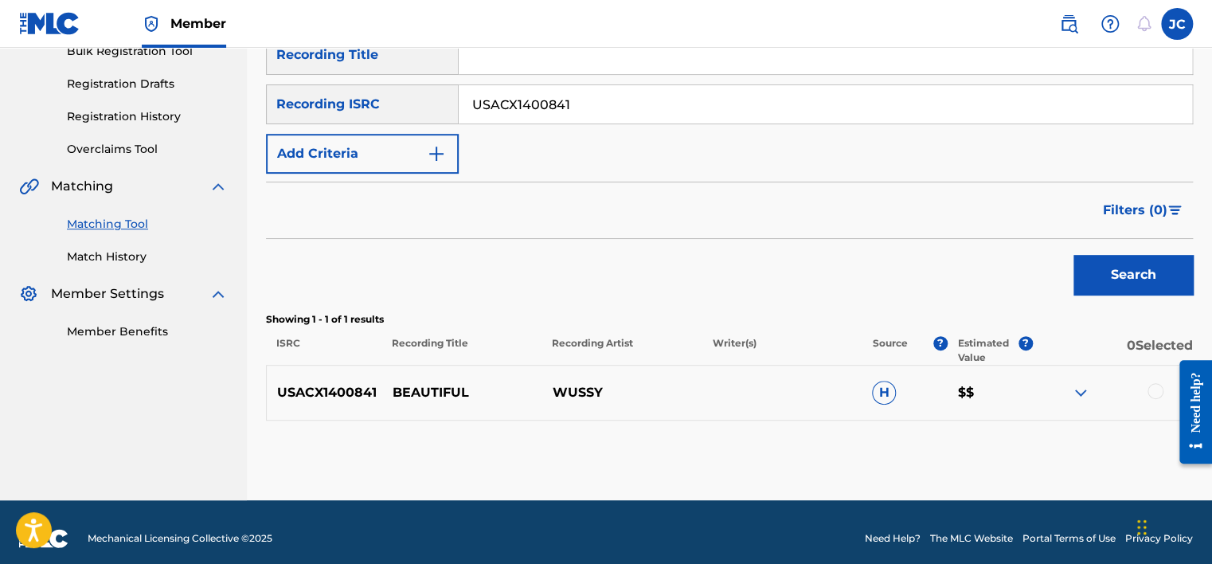
click at [522, 112] on input "USACX1400841" at bounding box center [826, 104] width 734 height 38
paste input "SM10412064"
type input "USSM10412064"
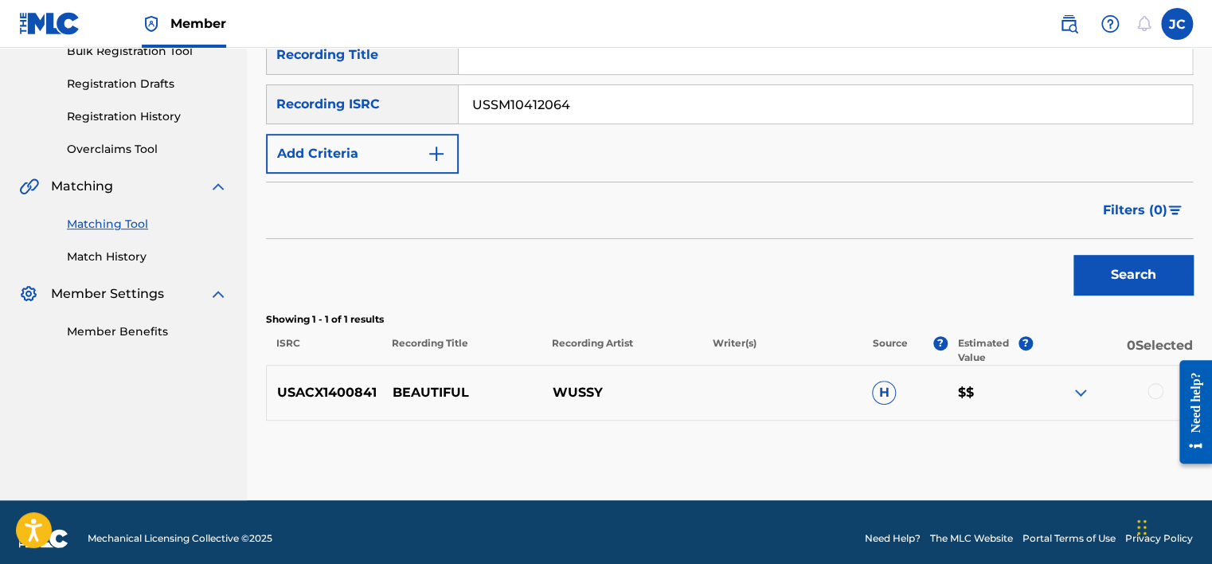
click at [1074, 255] on button "Search" at bounding box center [1133, 275] width 119 height 40
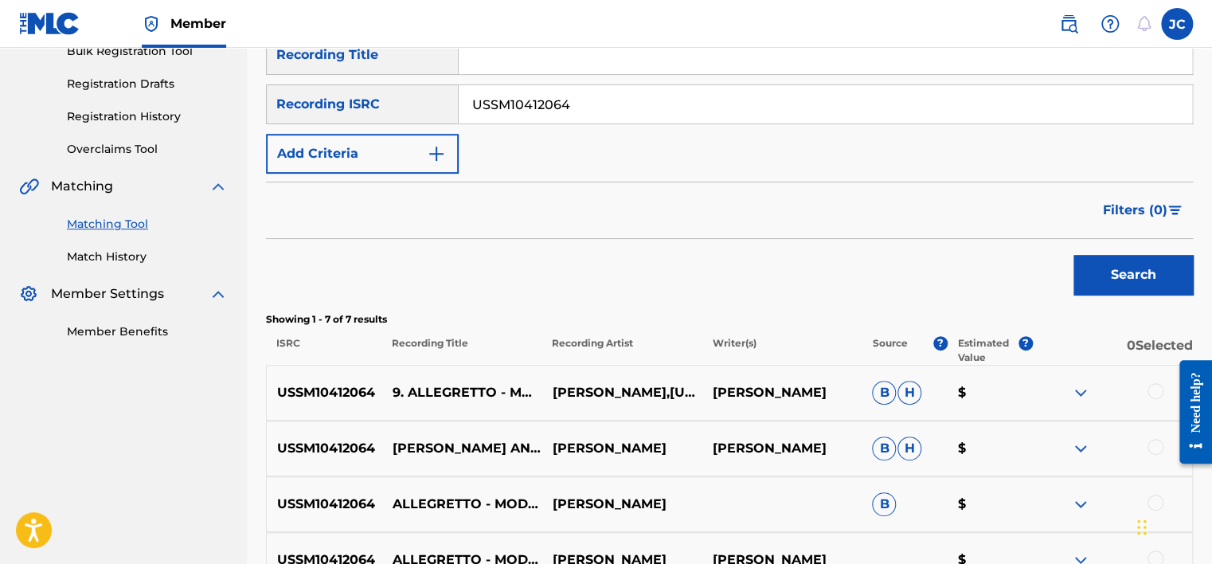
click at [589, 112] on input "USSM10412064" at bounding box center [826, 104] width 734 height 38
